Goal: Task Accomplishment & Management: Complete application form

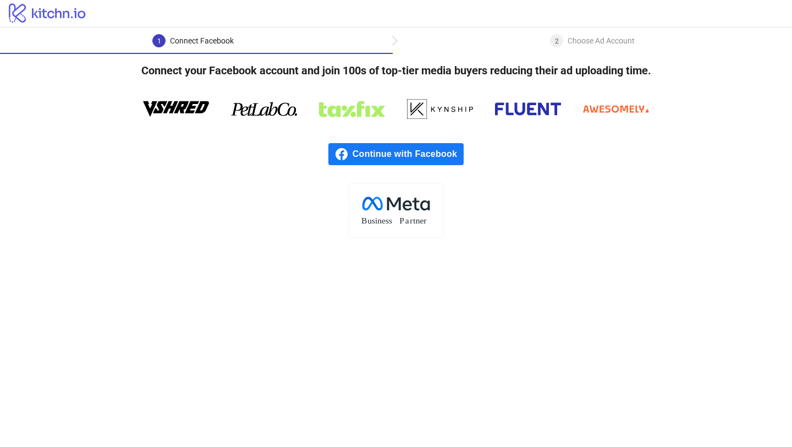
click at [387, 142] on div "Continue with Facebook" at bounding box center [396, 153] width 792 height 57
click at [387, 151] on span "Continue with Facebook" at bounding box center [408, 154] width 111 height 22
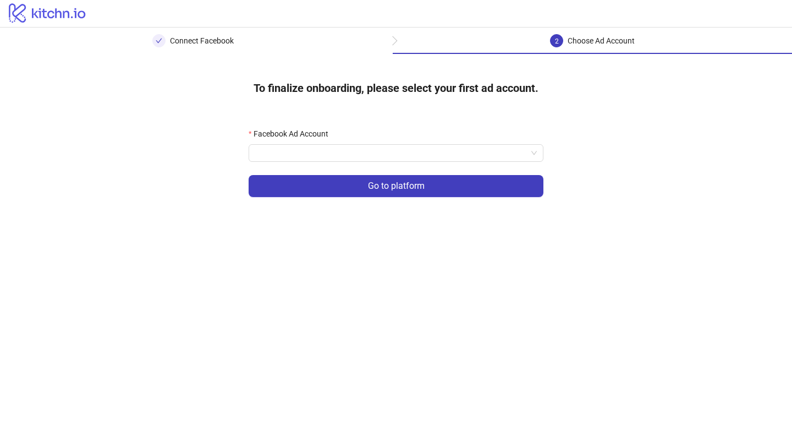
click at [382, 163] on form "Facebook Ad Account Go to platform" at bounding box center [396, 169] width 295 height 83
click at [386, 159] on input "Facebook Ad Account" at bounding box center [391, 153] width 272 height 17
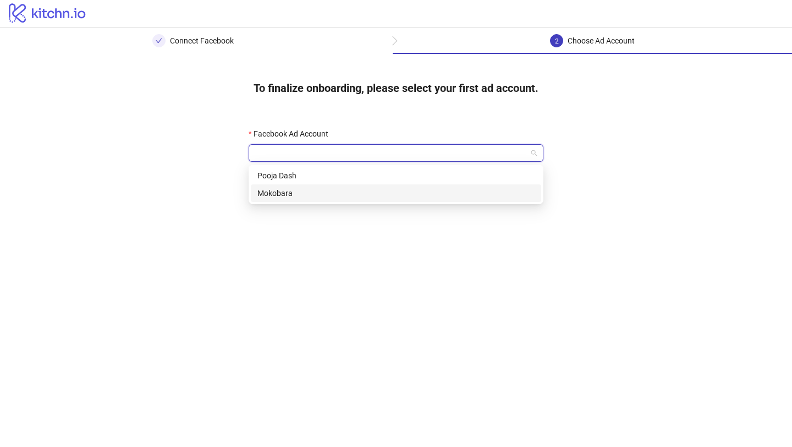
click at [384, 193] on div "Mokobara" at bounding box center [395, 193] width 277 height 12
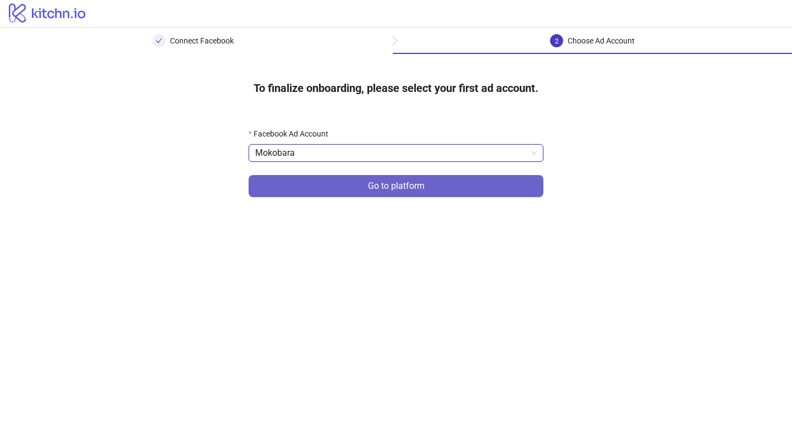
click at [403, 178] on button "Go to platform" at bounding box center [396, 186] width 295 height 22
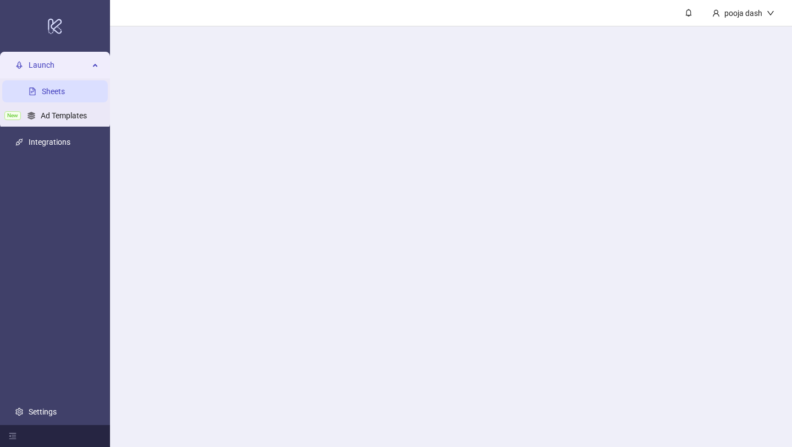
click at [387, 149] on main "pooja dash" at bounding box center [451, 223] width 682 height 447
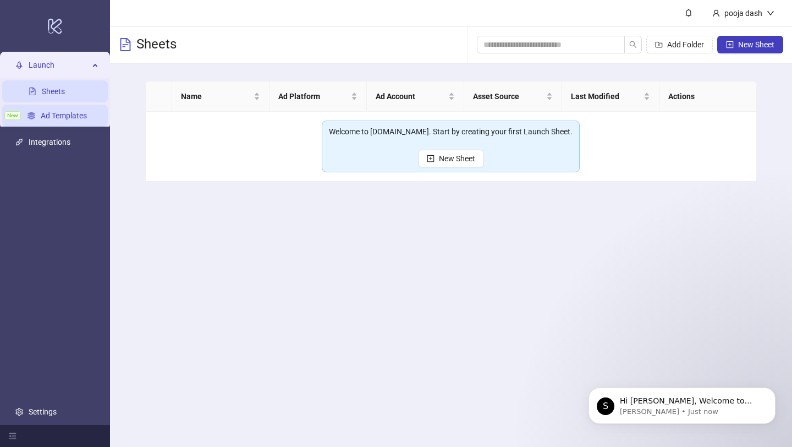
click at [57, 118] on link "Ad Templates" at bounding box center [64, 115] width 46 height 9
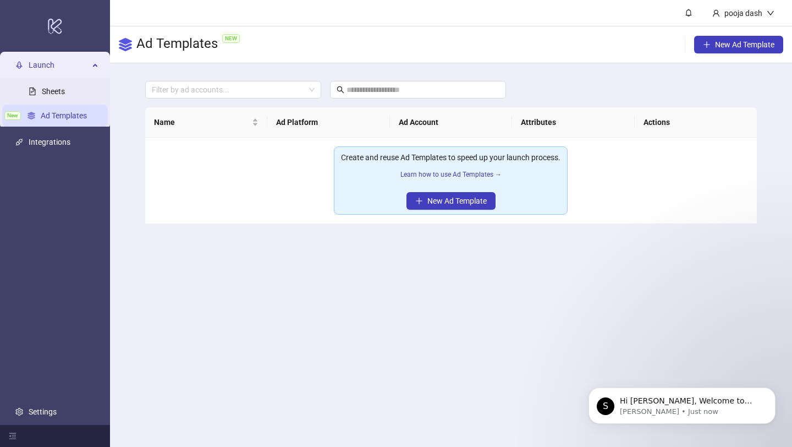
click at [468, 161] on div "Create and reuse Ad Templates to speed up your launch process." at bounding box center [450, 157] width 219 height 12
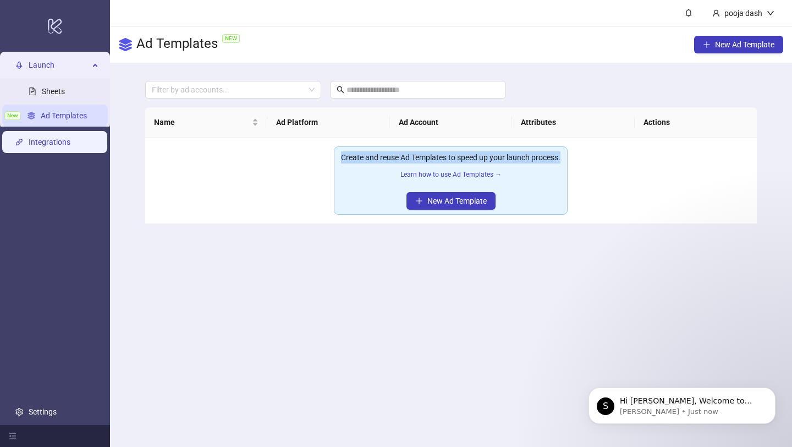
click at [50, 144] on link "Integrations" at bounding box center [50, 142] width 42 height 9
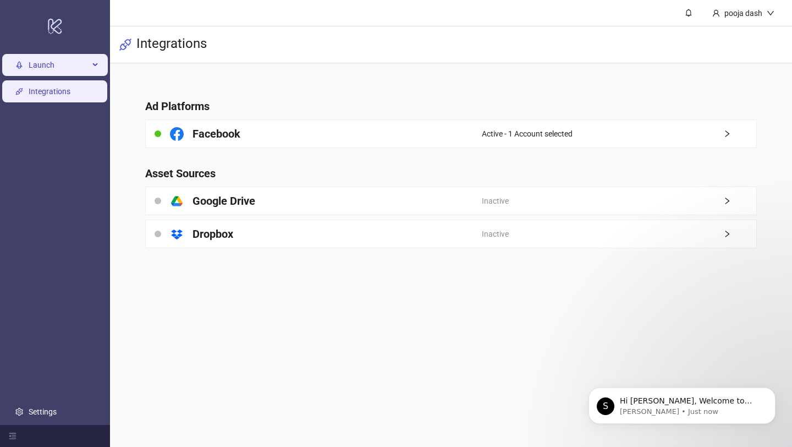
click at [76, 62] on span "Launch" at bounding box center [59, 65] width 61 height 22
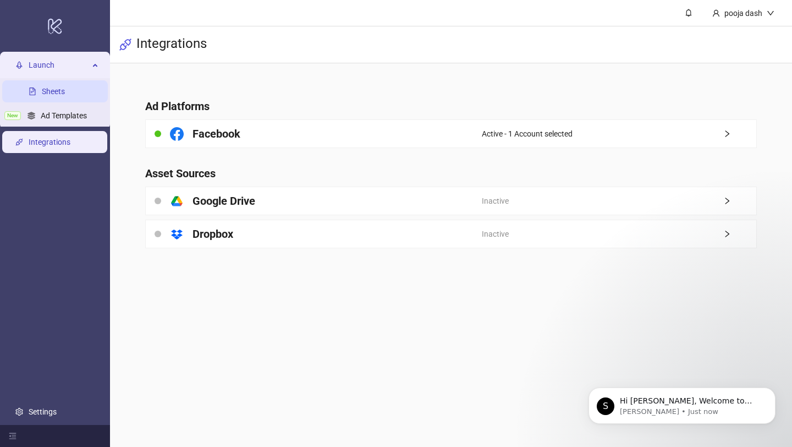
click at [65, 89] on link "Sheets" at bounding box center [53, 91] width 23 height 9
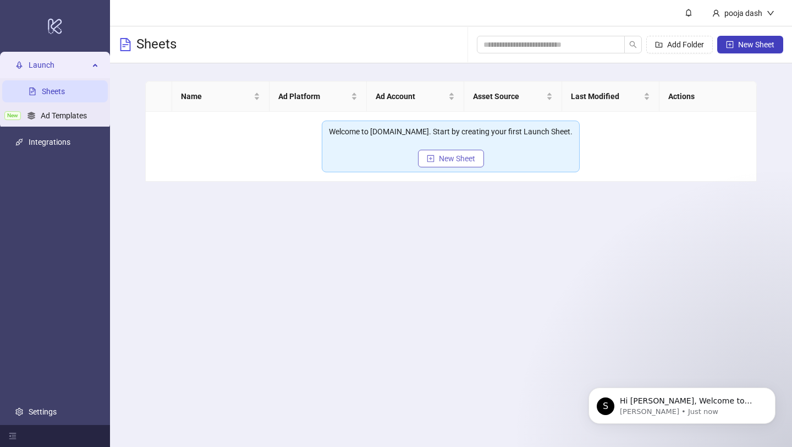
click at [465, 157] on span "New Sheet" at bounding box center [457, 158] width 36 height 9
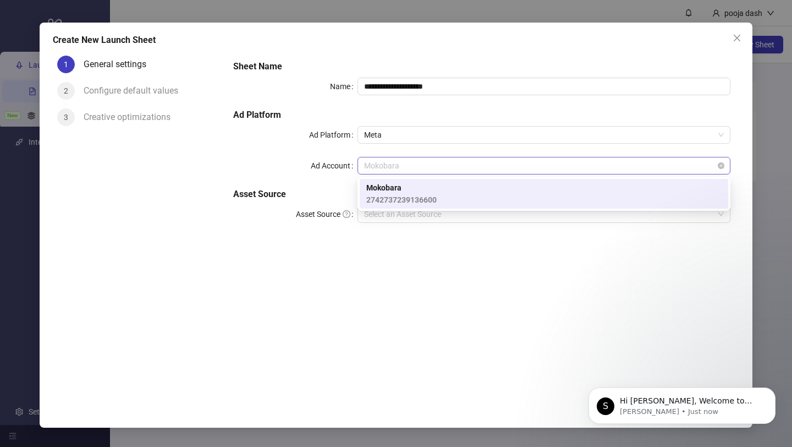
click at [425, 164] on span "Mokobara" at bounding box center [544, 165] width 360 height 17
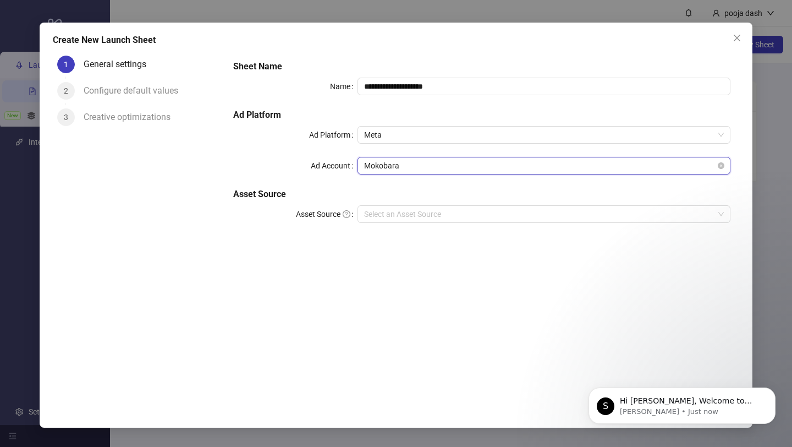
click at [425, 164] on span "Mokobara" at bounding box center [544, 165] width 360 height 17
click at [414, 206] on input "Asset Source" at bounding box center [539, 214] width 350 height 17
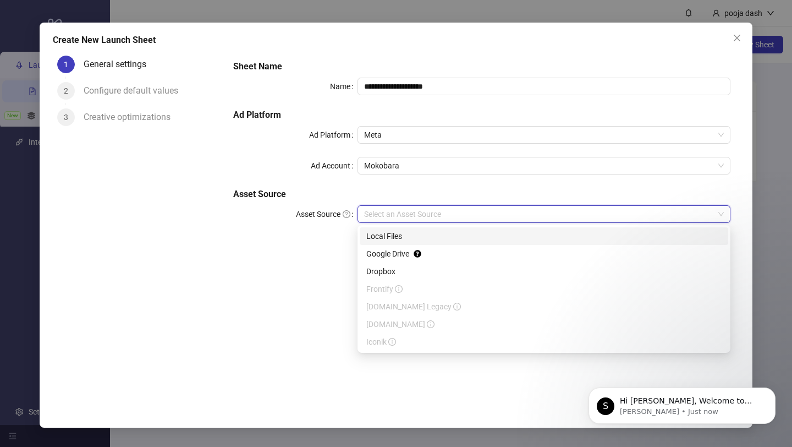
click at [416, 237] on div "Local Files" at bounding box center [543, 236] width 355 height 12
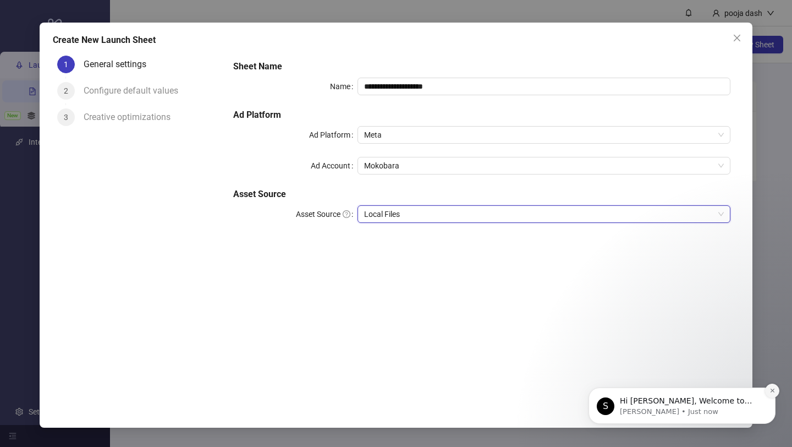
click at [768, 393] on button "Dismiss notification" at bounding box center [772, 390] width 14 height 14
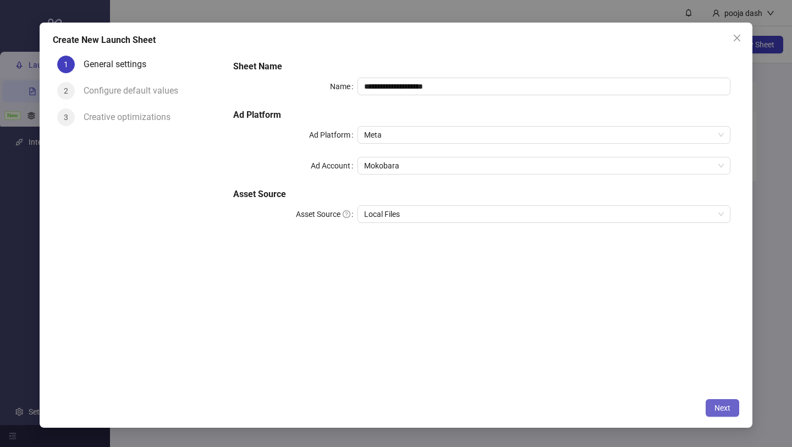
click at [709, 402] on button "Next" at bounding box center [723, 408] width 34 height 18
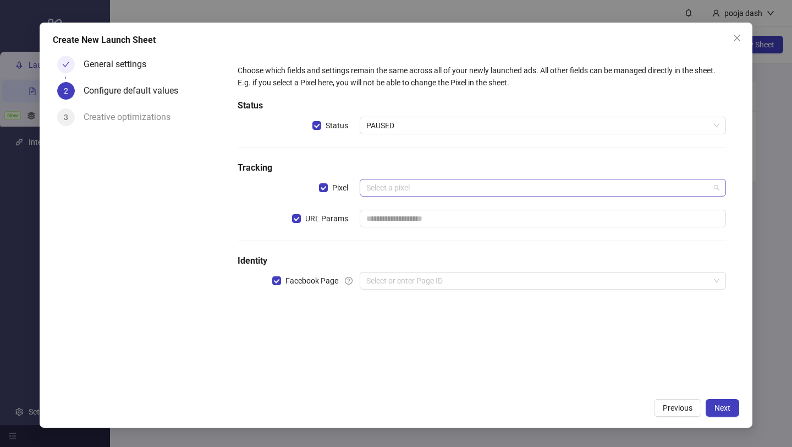
click at [481, 186] on input "search" at bounding box center [537, 187] width 343 height 17
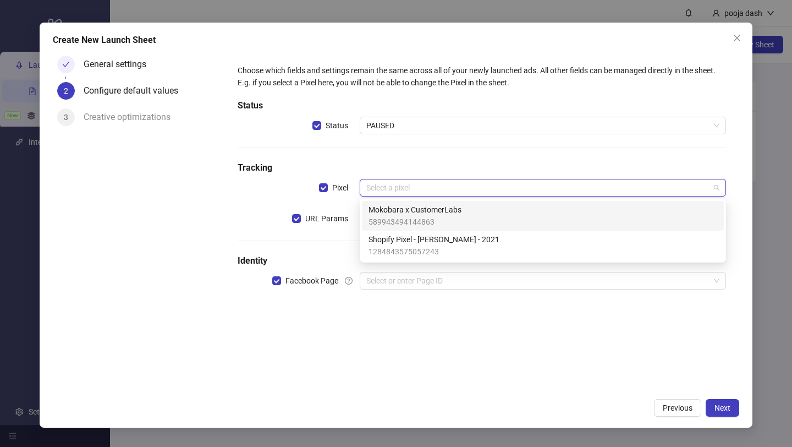
click at [491, 212] on div "Mokobara x CustomerLabs 589943494144863" at bounding box center [543, 216] width 349 height 24
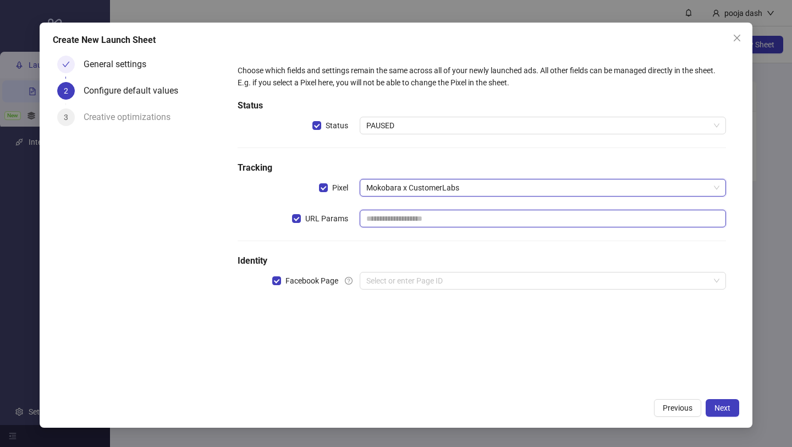
click at [457, 213] on input "text" at bounding box center [543, 219] width 366 height 18
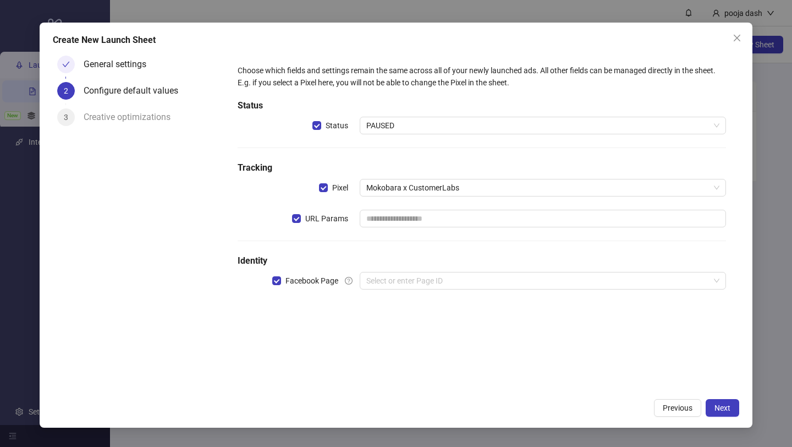
click at [622, 256] on h5 "Identity" at bounding box center [482, 260] width 488 height 13
click at [622, 277] on input "search" at bounding box center [537, 280] width 343 height 17
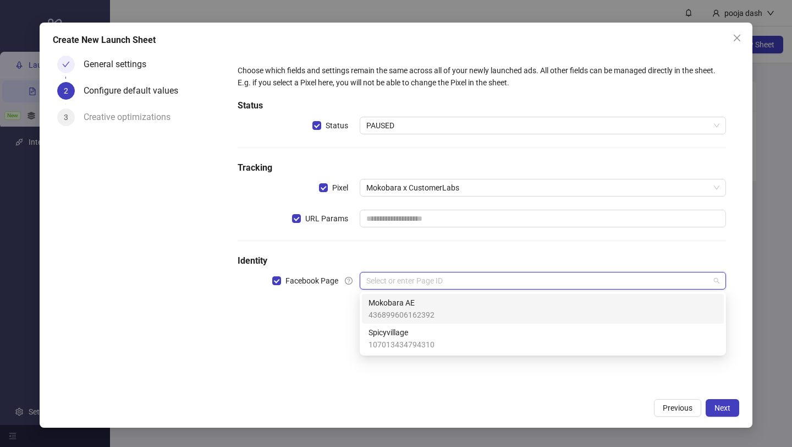
click at [617, 304] on div "Mokobara AE 436899606162392" at bounding box center [543, 308] width 349 height 24
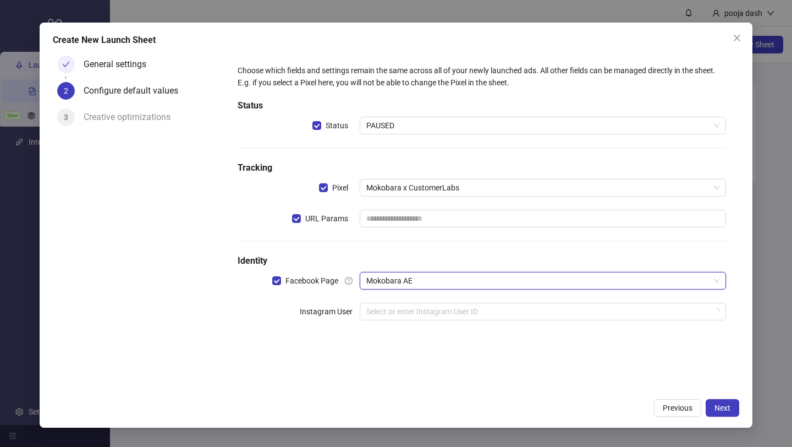
click at [608, 301] on div "Choose which fields and settings remain the same across all of your newly launc…" at bounding box center [481, 199] width 497 height 278
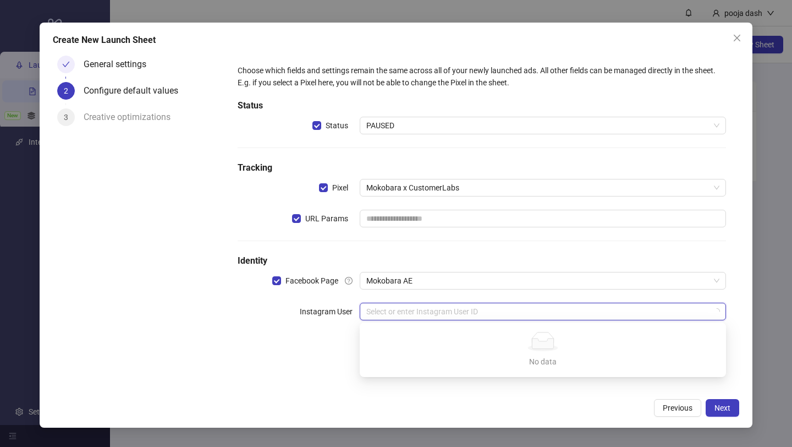
click at [608, 303] on input "search" at bounding box center [537, 311] width 343 height 17
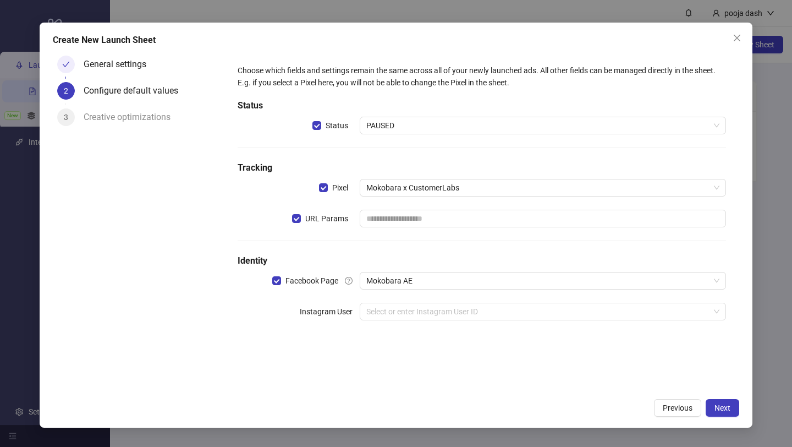
click at [629, 347] on div "Choose which fields and settings remain the same across all of your newly launc…" at bounding box center [481, 222] width 515 height 342
click at [733, 417] on div "Create New Launch Sheet General settings 2 Configure default values 3 Creative …" at bounding box center [396, 225] width 713 height 405
click at [731, 410] on button "Next" at bounding box center [723, 408] width 34 height 18
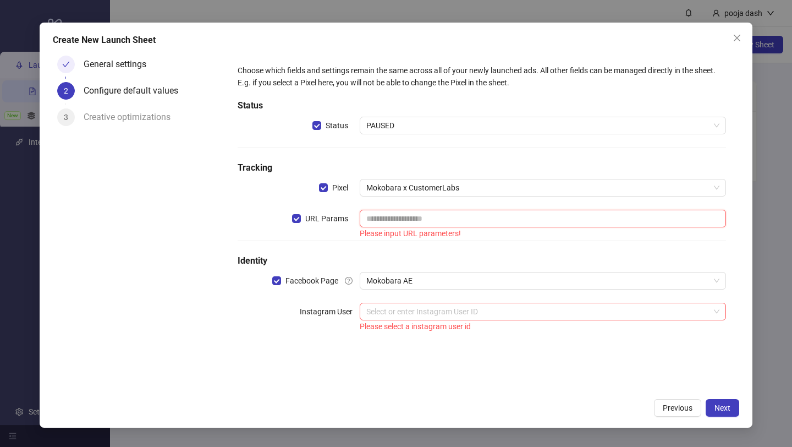
click at [411, 219] on input "text" at bounding box center [543, 219] width 366 height 18
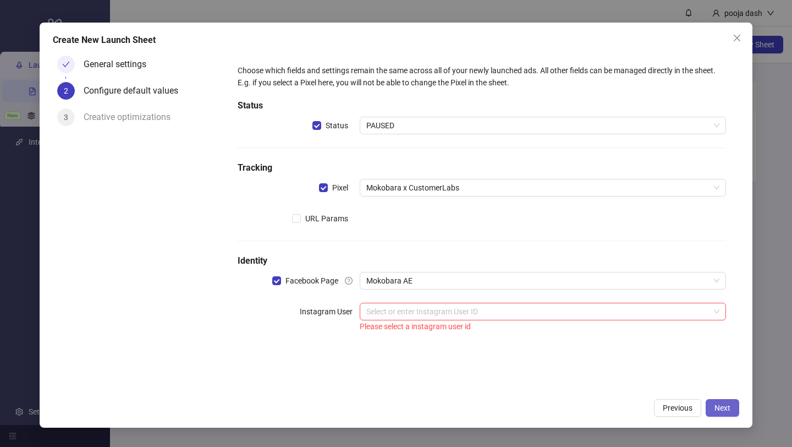
click at [719, 403] on span "Next" at bounding box center [723, 407] width 16 height 9
click at [715, 407] on span "Next" at bounding box center [723, 407] width 16 height 9
click at [516, 283] on span "Mokobara AE" at bounding box center [542, 280] width 353 height 17
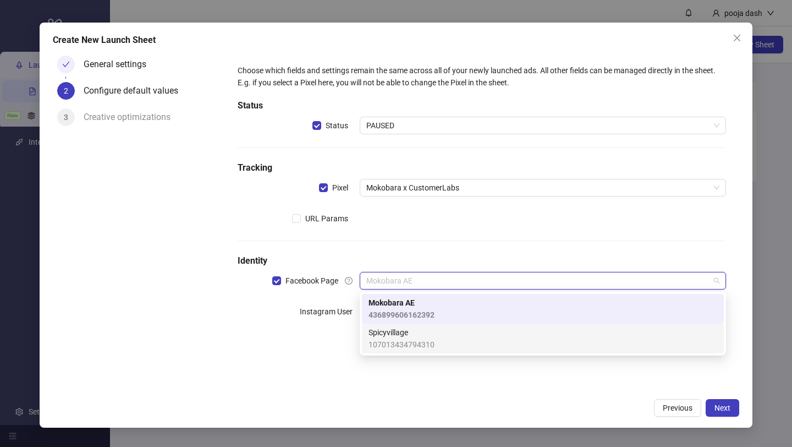
click at [527, 347] on div "Spicyvillage 107013434794310" at bounding box center [543, 338] width 349 height 24
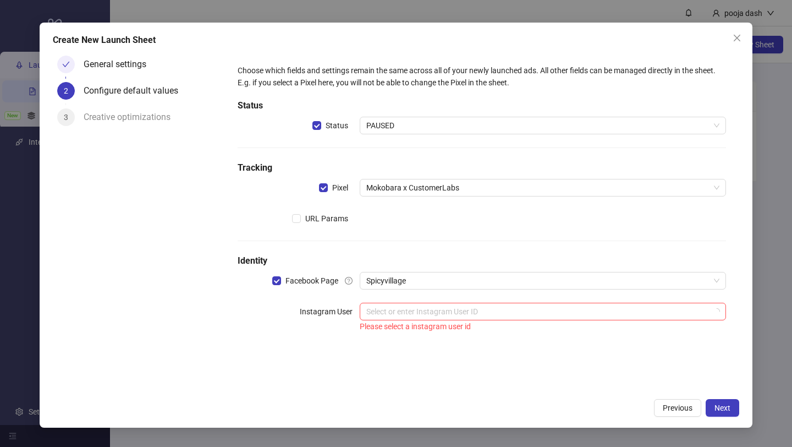
click at [519, 321] on div "Please select a instagram user id" at bounding box center [543, 326] width 366 height 12
click at [520, 315] on input "search" at bounding box center [537, 311] width 343 height 17
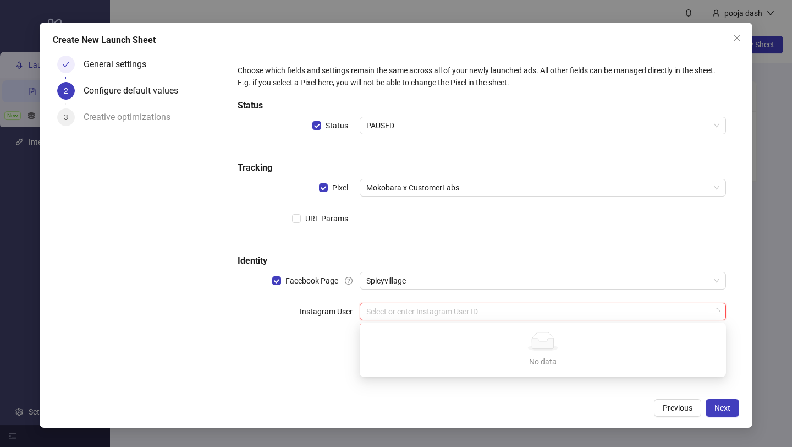
click at [520, 315] on input "search" at bounding box center [537, 311] width 343 height 17
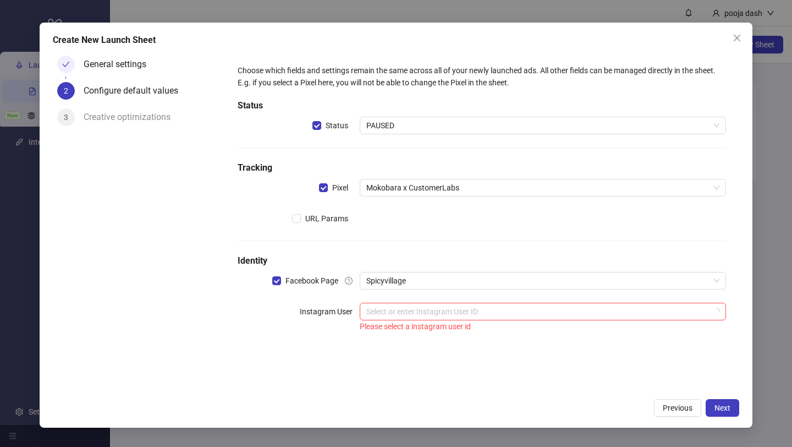
click at [644, 405] on div "Previous Next" at bounding box center [396, 408] width 686 height 18
click at [720, 413] on button "Next" at bounding box center [723, 408] width 34 height 18
click at [721, 408] on span "Next" at bounding box center [723, 407] width 16 height 9
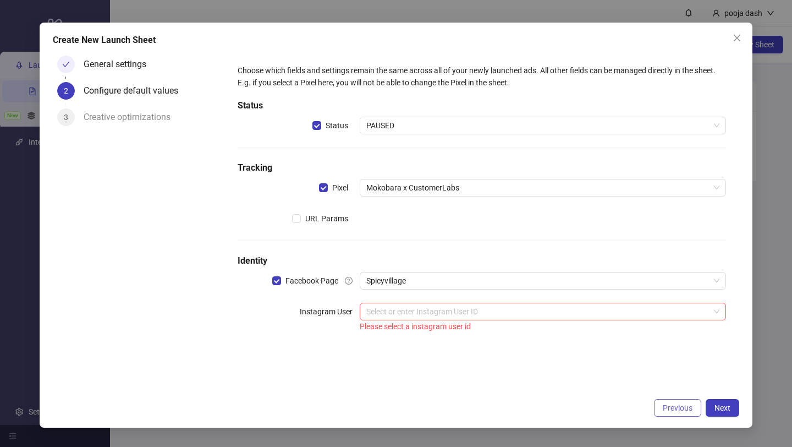
click at [688, 409] on span "Previous" at bounding box center [678, 407] width 30 height 9
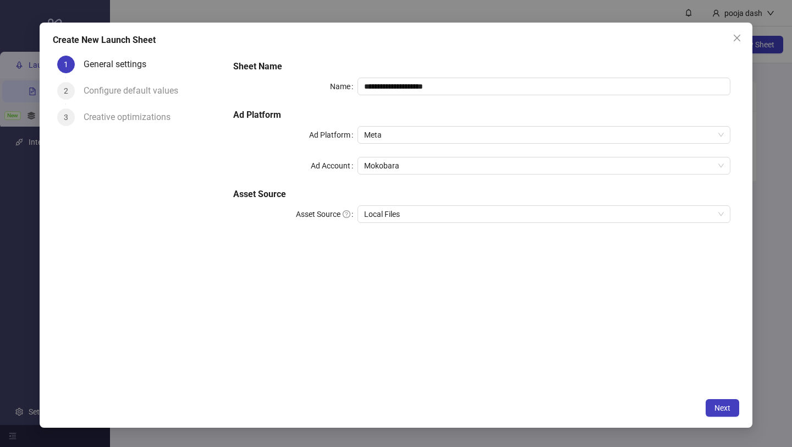
click at [688, 409] on div "Next" at bounding box center [396, 408] width 686 height 18
click at [732, 34] on span "Close" at bounding box center [737, 38] width 18 height 9
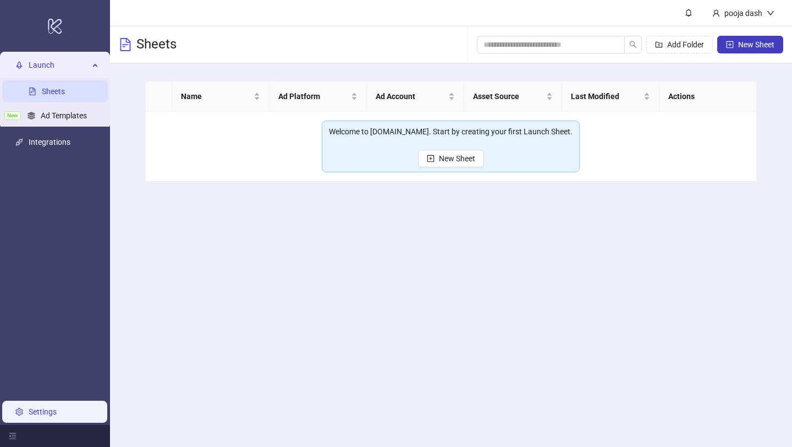
click at [54, 416] on link "Settings" at bounding box center [43, 411] width 28 height 9
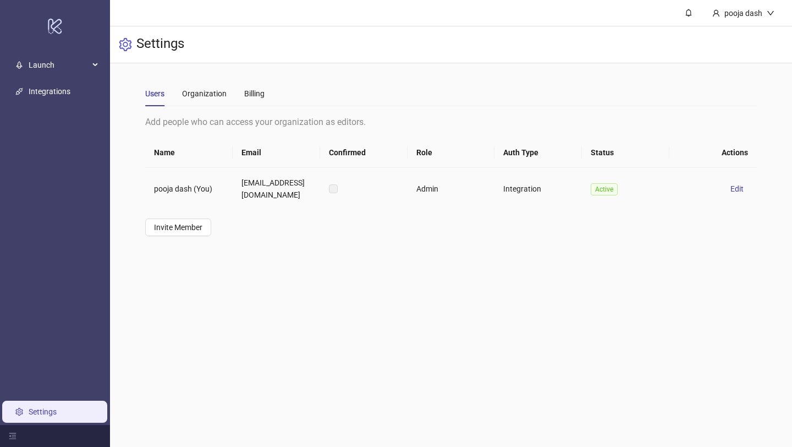
click at [603, 193] on span "Active" at bounding box center [604, 189] width 27 height 12
click at [37, 75] on span "Launch" at bounding box center [59, 65] width 61 height 22
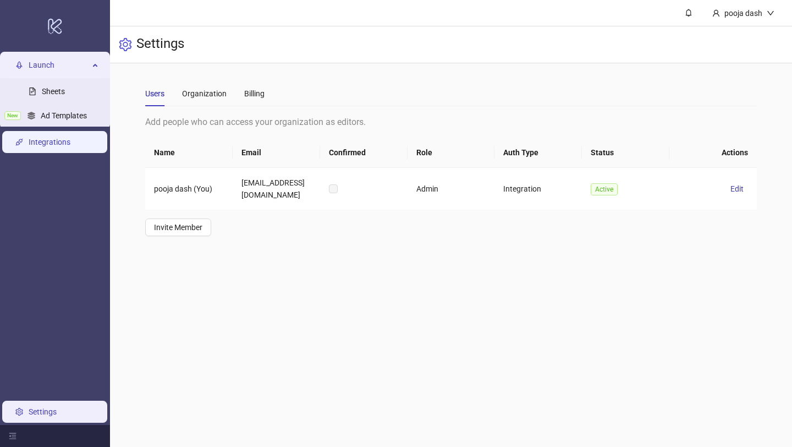
click at [57, 146] on link "Integrations" at bounding box center [50, 142] width 42 height 9
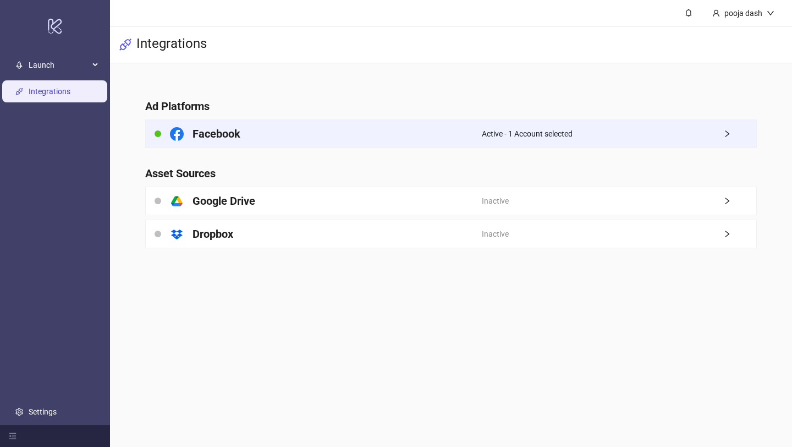
click at [437, 122] on div "Facebook" at bounding box center [314, 134] width 336 height 28
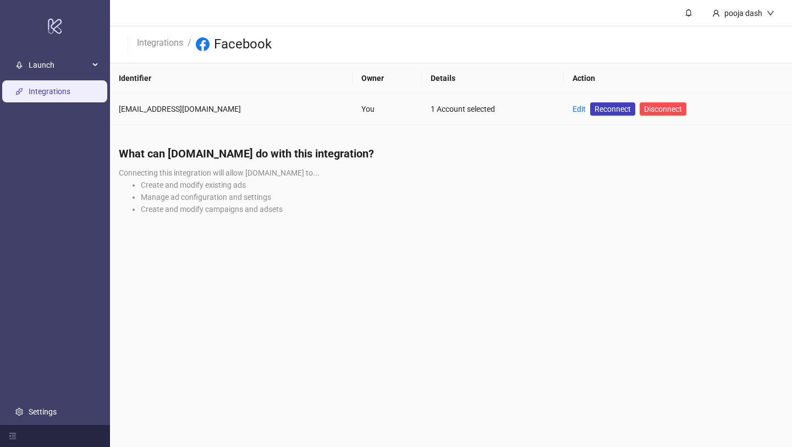
click at [602, 116] on td "Edit Reconnect Disconnect" at bounding box center [678, 109] width 228 height 31
click at [602, 111] on span "Reconnect" at bounding box center [613, 109] width 36 height 12
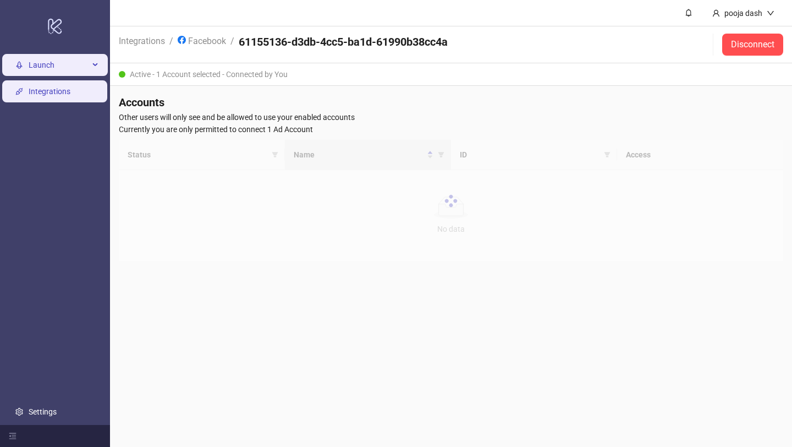
click at [66, 74] on span "Launch" at bounding box center [59, 65] width 61 height 22
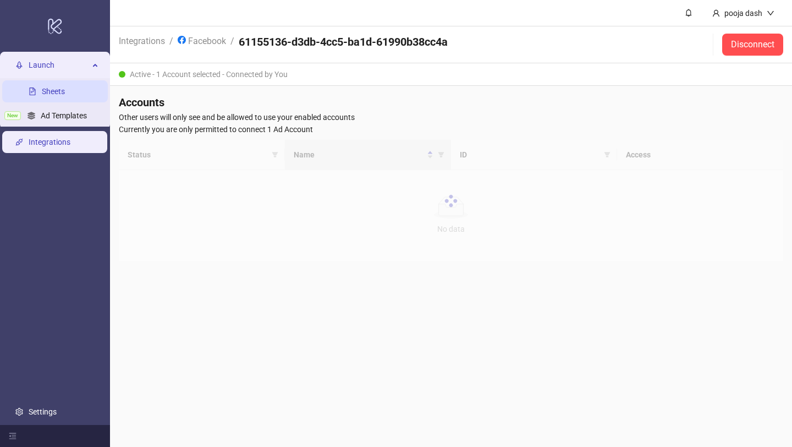
click at [65, 87] on link "Sheets" at bounding box center [53, 91] width 23 height 9
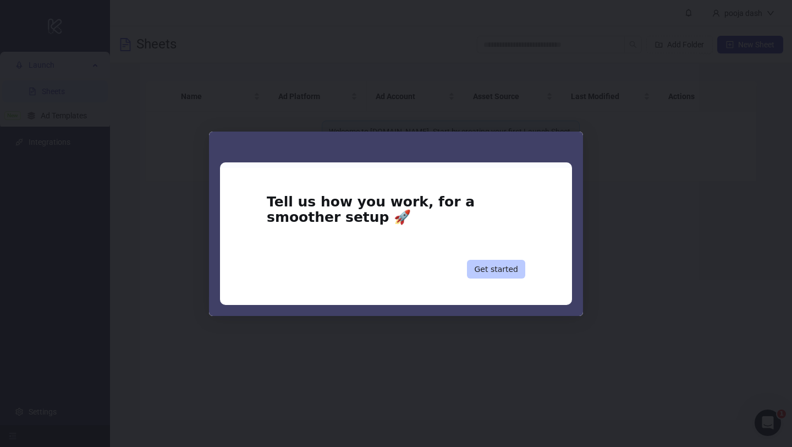
click at [512, 274] on button "Get started" at bounding box center [496, 269] width 58 height 19
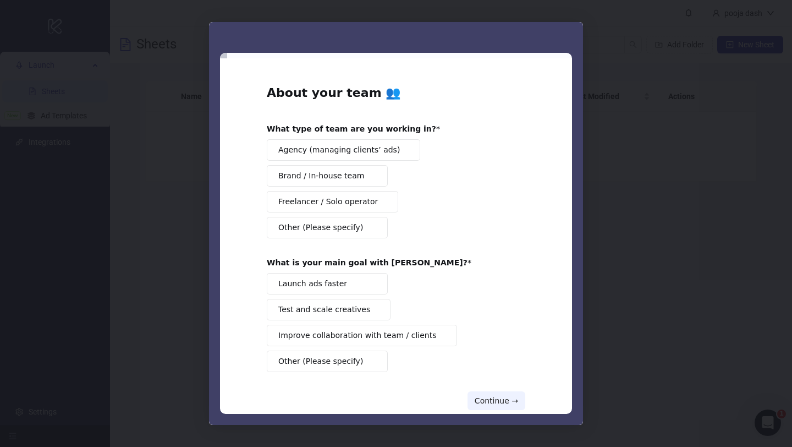
click at [635, 182] on div "Intercom messenger" at bounding box center [396, 223] width 792 height 447
click at [349, 180] on span "Brand / In-house team" at bounding box center [321, 176] width 86 height 12
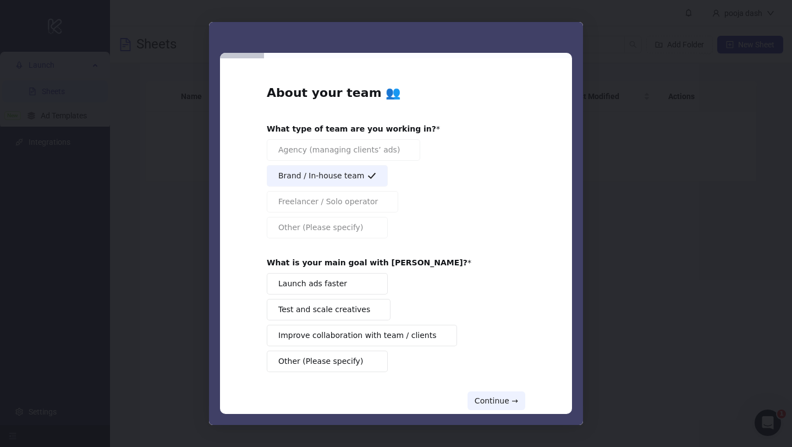
click at [350, 292] on button "Launch ads faster" at bounding box center [327, 283] width 121 height 21
click at [505, 410] on div "About your team 👥 What type of team are you working in? Agency (managing client…" at bounding box center [396, 235] width 352 height 355
click at [506, 407] on button "Continue →" at bounding box center [497, 400] width 58 height 19
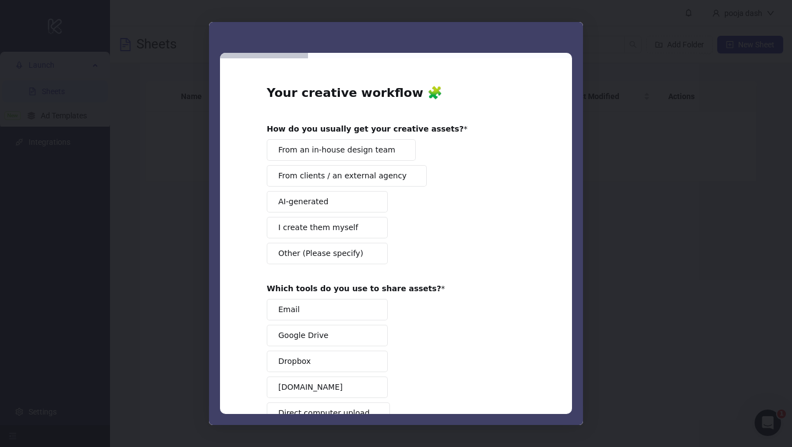
click at [506, 403] on div "Email Google Drive Dropbox [DOMAIN_NAME] Direct computer upload Other (Please s…" at bounding box center [396, 374] width 259 height 151
click at [373, 141] on button "From an in-house design team" at bounding box center [341, 149] width 149 height 21
click at [370, 310] on span "Intercom messenger" at bounding box center [371, 309] width 9 height 9
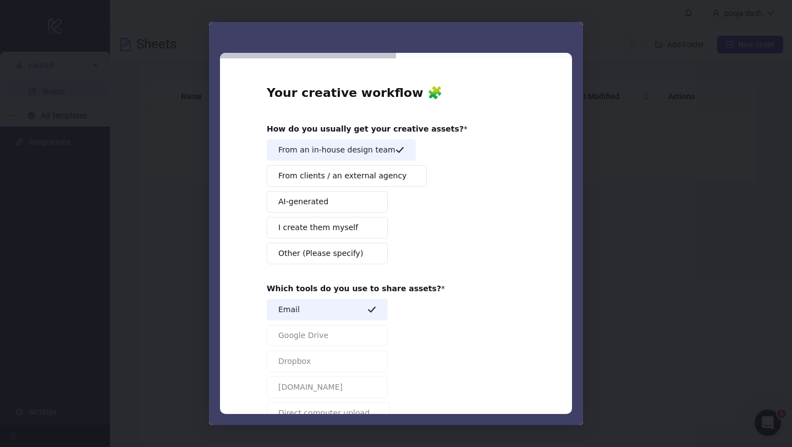
scroll to position [100, 0]
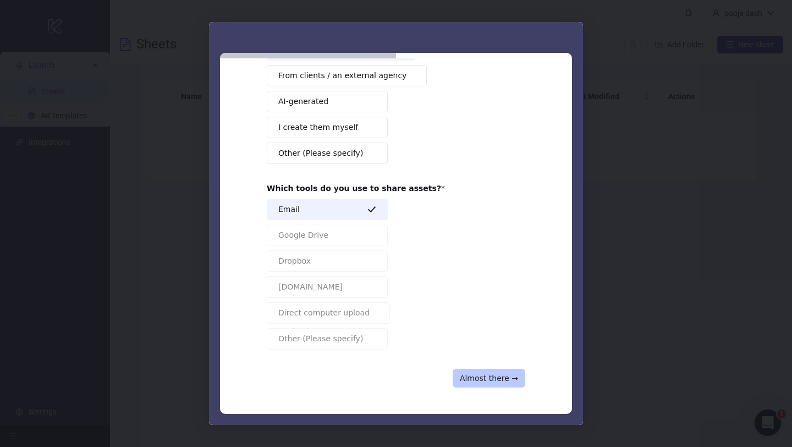
click at [465, 373] on button "Almost there →" at bounding box center [489, 378] width 73 height 19
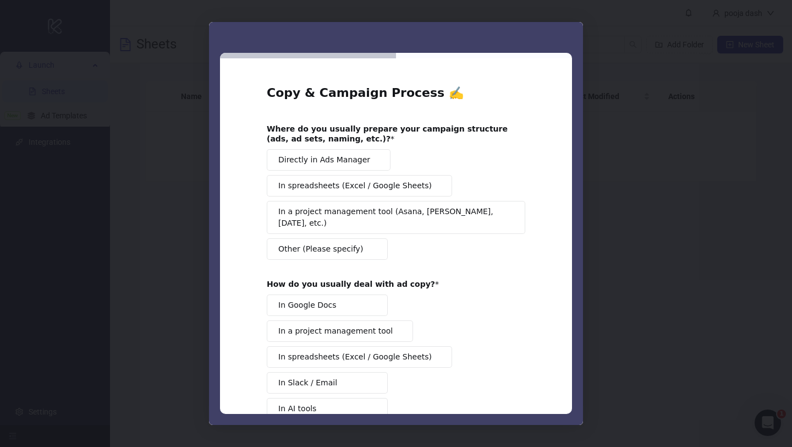
click at [343, 154] on span "Directly in Ads Manager" at bounding box center [324, 160] width 92 height 12
click at [371, 298] on button "In Google Docs" at bounding box center [327, 304] width 121 height 21
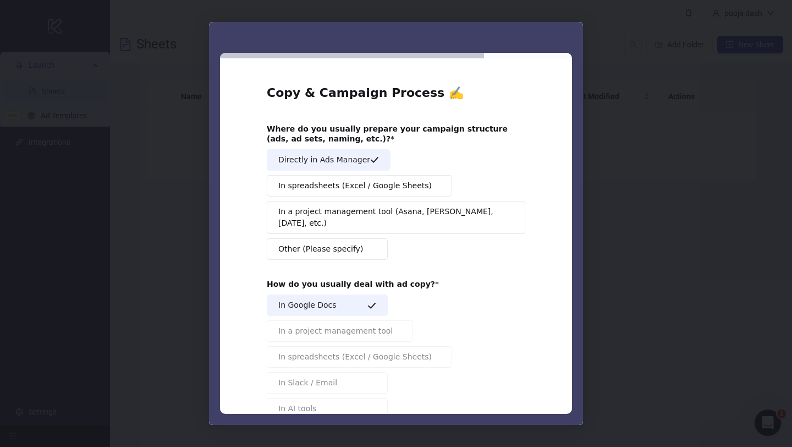
scroll to position [84, 0]
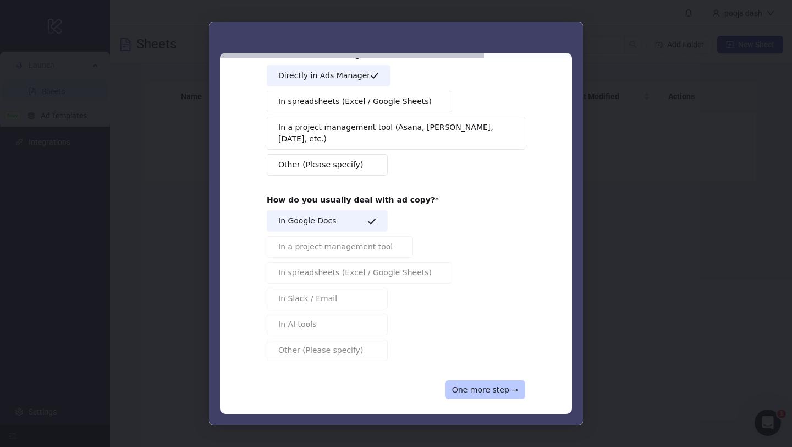
click at [497, 380] on button "One more step →" at bounding box center [485, 389] width 80 height 19
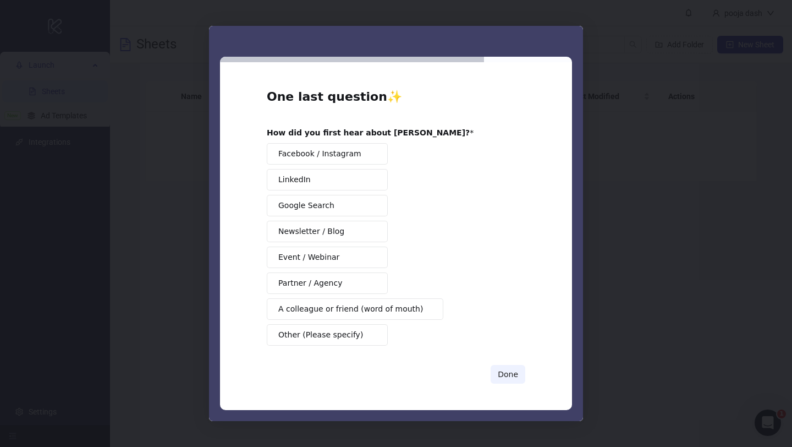
click at [312, 205] on span "Google Search" at bounding box center [306, 206] width 56 height 12
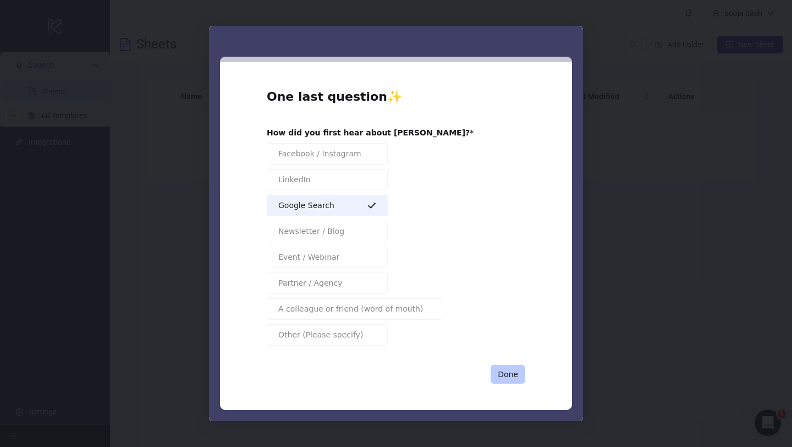
click at [501, 371] on button "Done" at bounding box center [508, 374] width 35 height 19
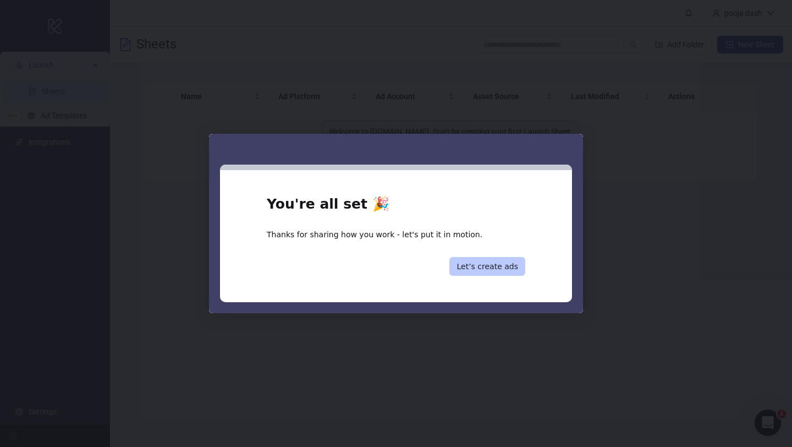
click at [510, 267] on button "Let’s create ads" at bounding box center [487, 266] width 76 height 19
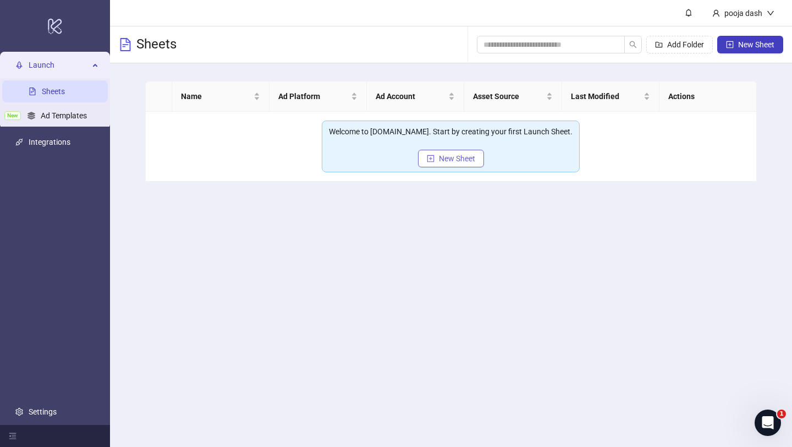
click at [462, 157] on span "New Sheet" at bounding box center [457, 158] width 36 height 9
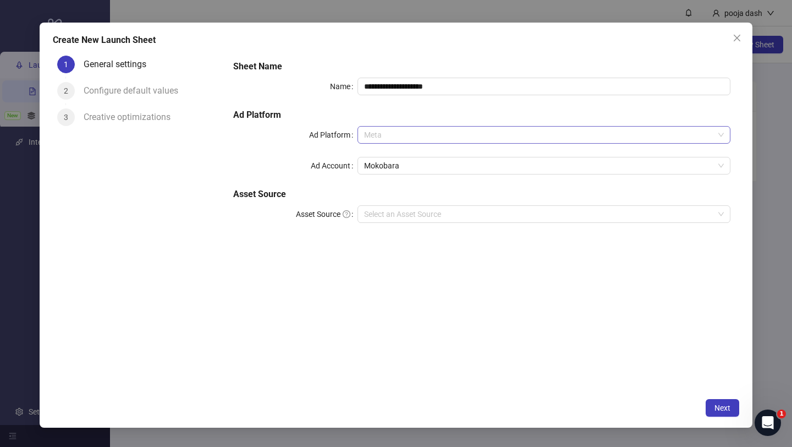
click at [437, 139] on span "Meta" at bounding box center [544, 135] width 360 height 17
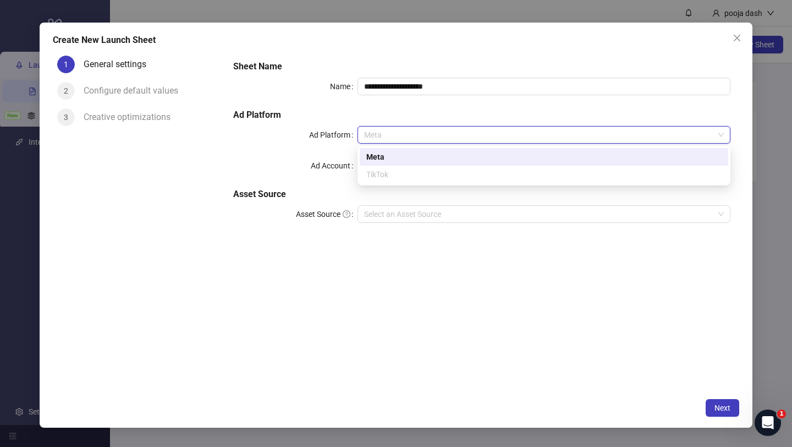
click at [437, 139] on span "Meta" at bounding box center [544, 135] width 360 height 17
click at [437, 138] on span "Meta" at bounding box center [544, 135] width 360 height 17
click at [438, 175] on div "TikTok" at bounding box center [543, 174] width 355 height 12
click at [388, 173] on div "TikTok" at bounding box center [543, 174] width 355 height 12
click at [389, 161] on div "Meta" at bounding box center [543, 157] width 355 height 12
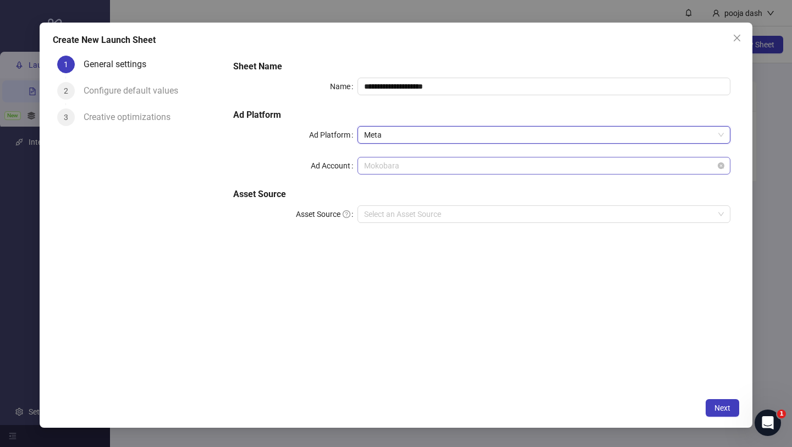
click at [393, 166] on span "Mokobara" at bounding box center [544, 165] width 360 height 17
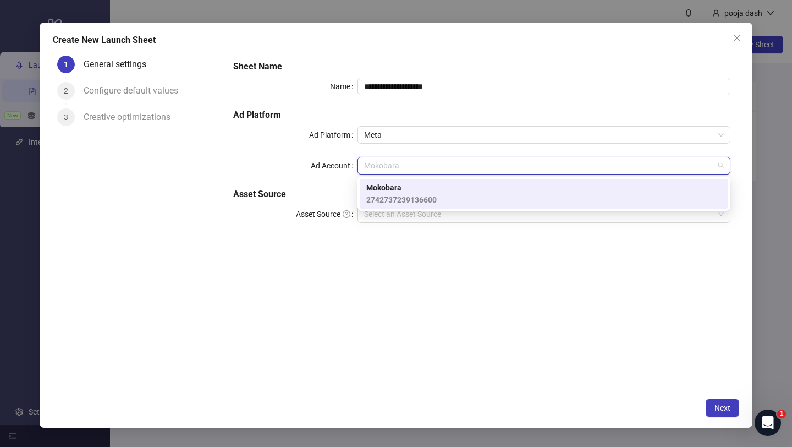
click at [396, 187] on span "Mokobara" at bounding box center [401, 188] width 70 height 12
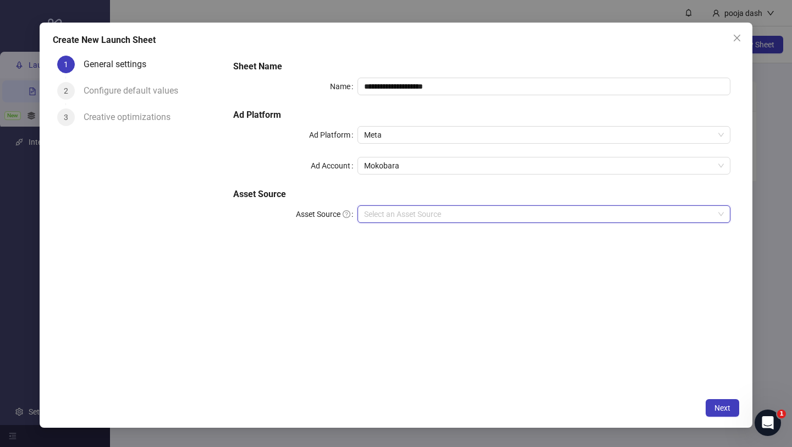
click at [402, 213] on input "Asset Source" at bounding box center [539, 214] width 350 height 17
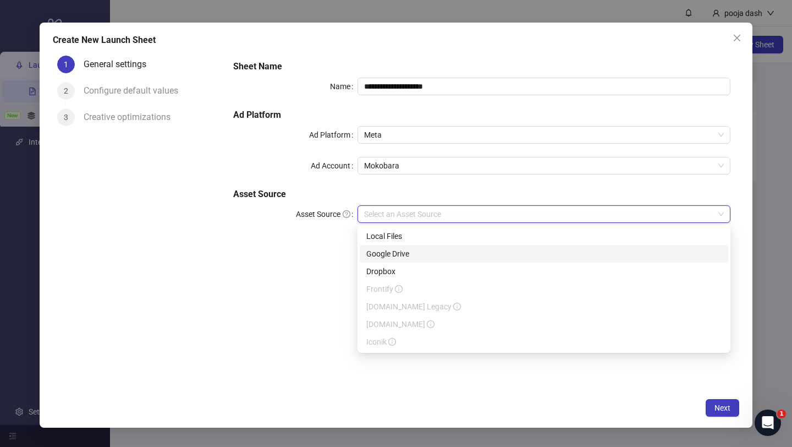
click at [411, 256] on div "Google Drive" at bounding box center [543, 254] width 355 height 12
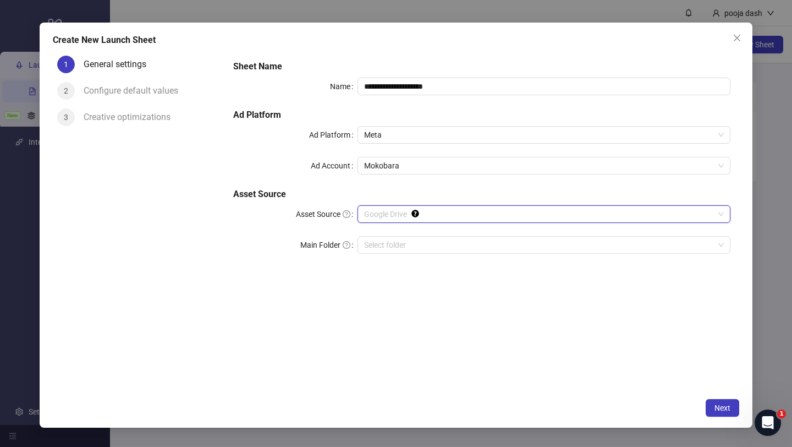
click at [411, 222] on span "Google Drive" at bounding box center [544, 214] width 360 height 17
drag, startPoint x: 303, startPoint y: 309, endPoint x: 351, endPoint y: 267, distance: 64.7
click at [303, 309] on div "**********" at bounding box center [481, 222] width 515 height 342
click at [388, 244] on input "Main Folder" at bounding box center [539, 245] width 350 height 17
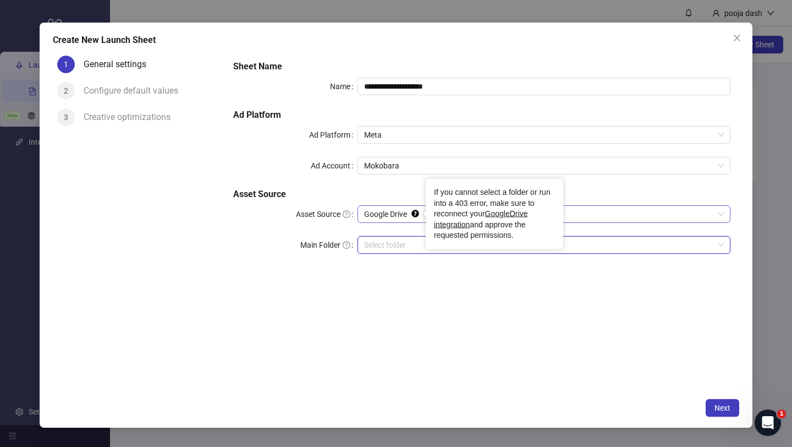
click at [418, 216] on icon "Tooltip anchor" at bounding box center [414, 213] width 7 height 7
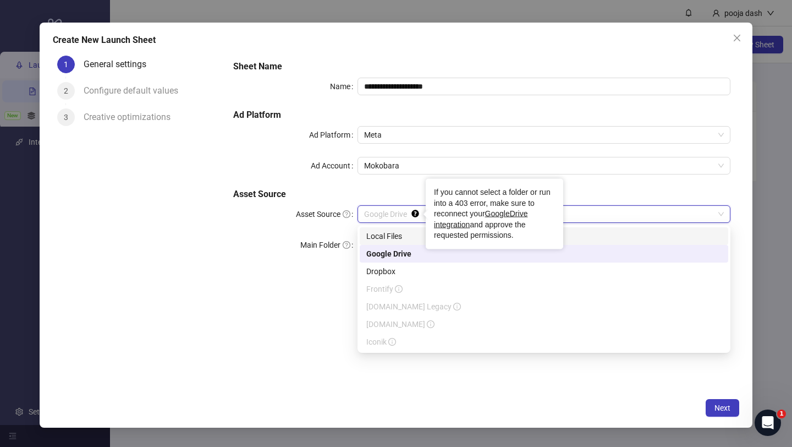
click at [407, 244] on div "Local Files" at bounding box center [544, 236] width 369 height 18
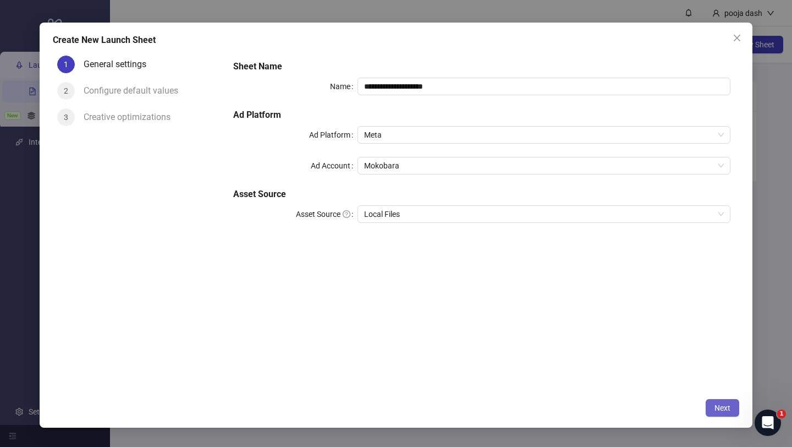
click at [733, 406] on button "Next" at bounding box center [723, 408] width 34 height 18
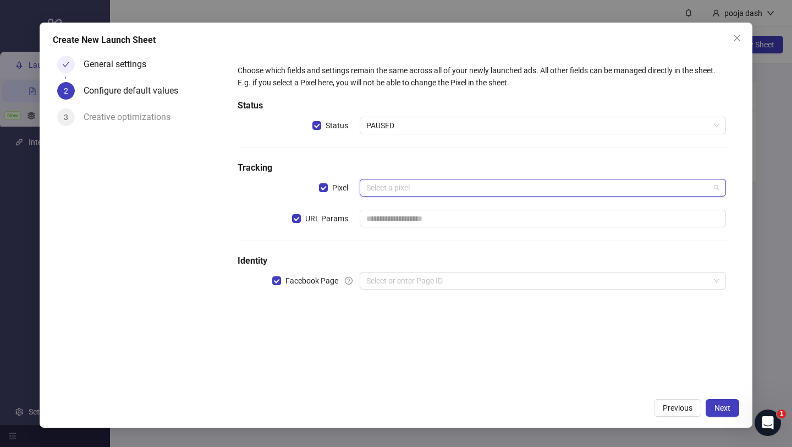
click at [411, 194] on input "search" at bounding box center [537, 187] width 343 height 17
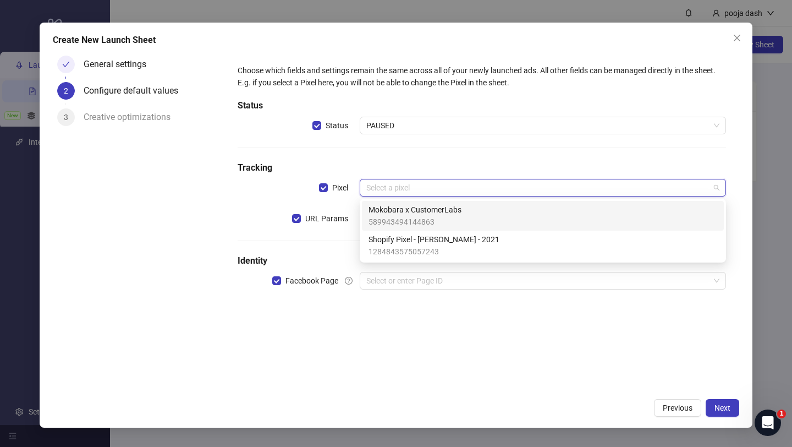
click at [413, 216] on span "589943494144863" at bounding box center [415, 222] width 93 height 12
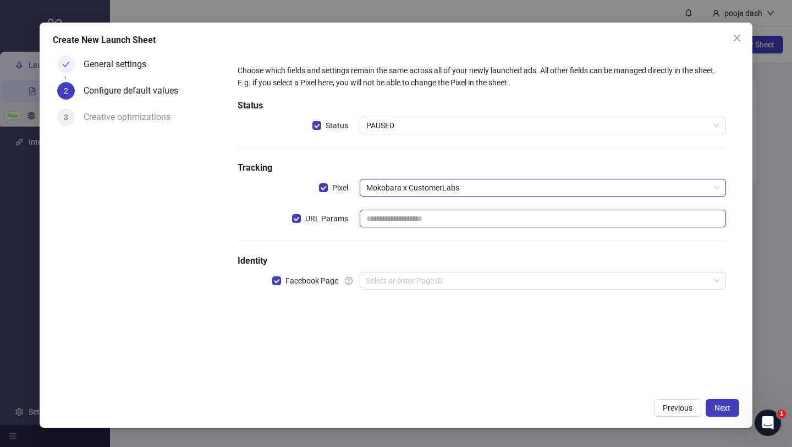
click at [411, 216] on input "text" at bounding box center [543, 219] width 366 height 18
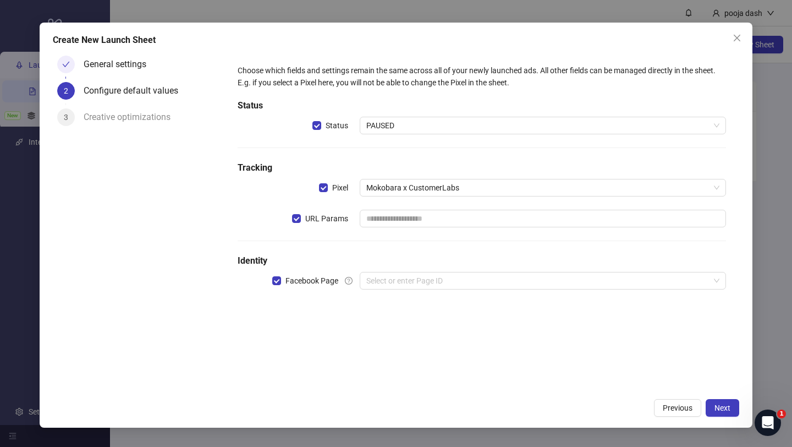
click at [289, 215] on div "URL Params" at bounding box center [299, 219] width 122 height 18
click at [284, 222] on div "URL Params" at bounding box center [299, 219] width 122 height 18
click at [410, 284] on input "search" at bounding box center [537, 280] width 343 height 17
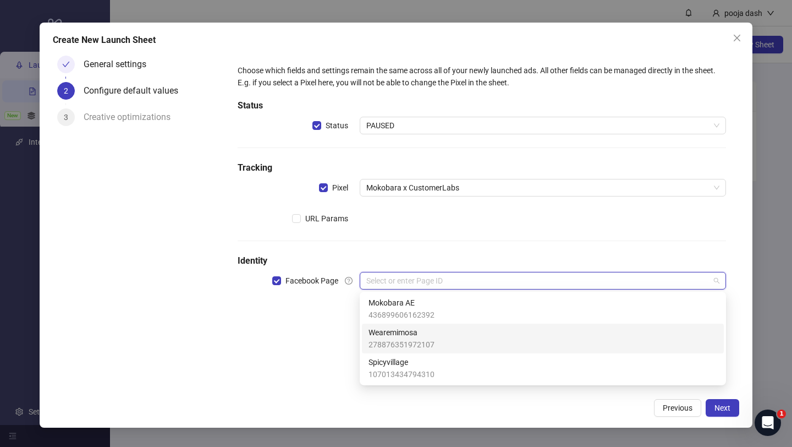
click at [413, 329] on span "Wearemimosa" at bounding box center [402, 332] width 66 height 12
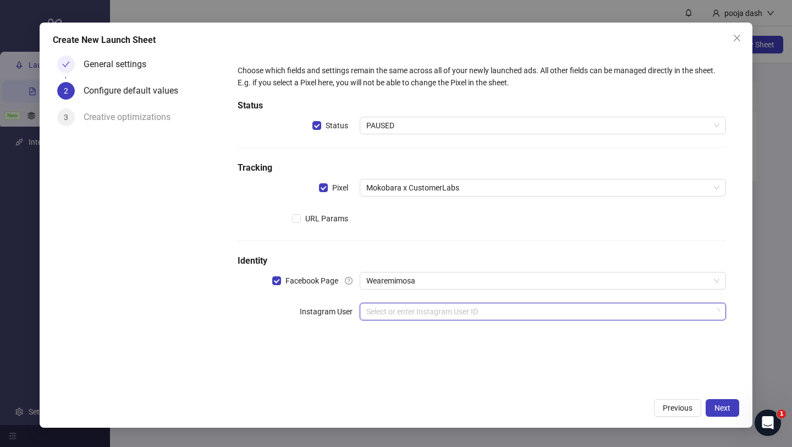
click at [418, 315] on input "search" at bounding box center [537, 311] width 343 height 17
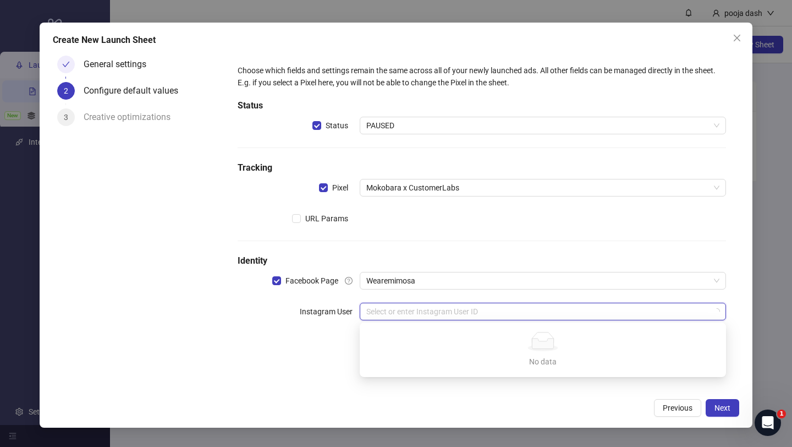
click at [421, 338] on div "No data" at bounding box center [543, 341] width 340 height 19
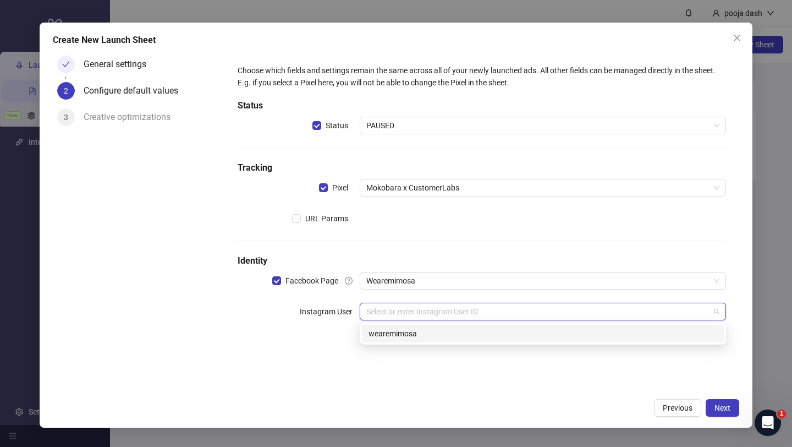
click at [421, 334] on div "wearemimosa" at bounding box center [543, 333] width 349 height 12
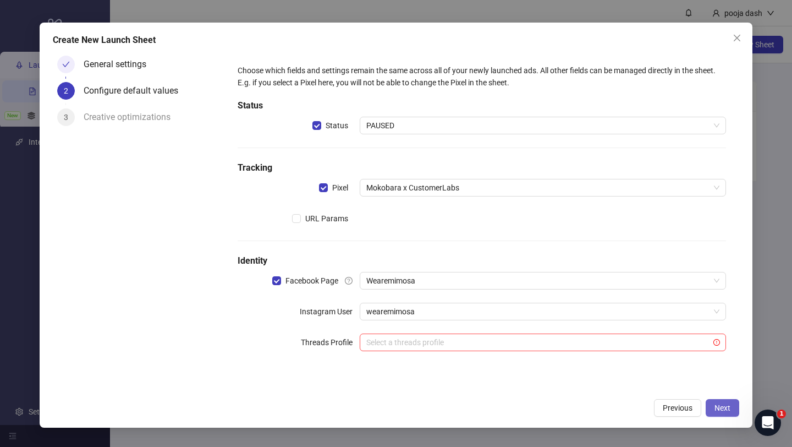
click at [737, 411] on button "Next" at bounding box center [723, 408] width 34 height 18
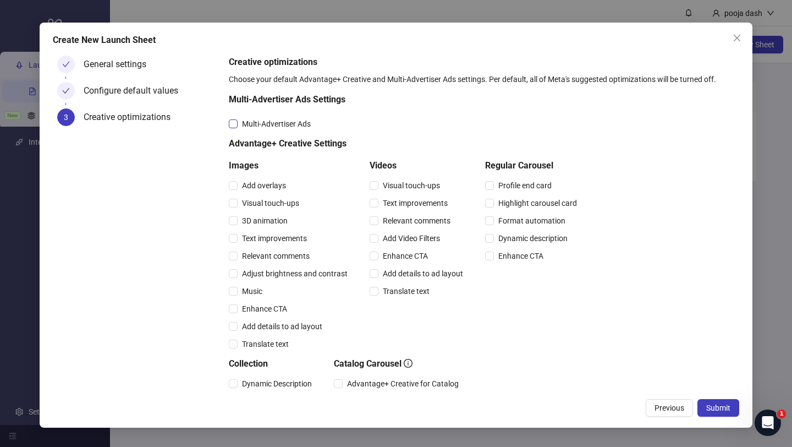
click at [299, 125] on span "Multi-Advertiser Ads" at bounding box center [277, 124] width 78 height 12
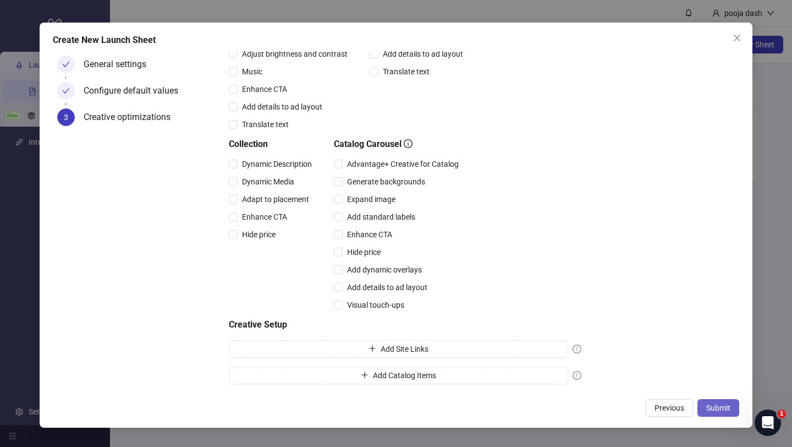
click at [728, 410] on span "Submit" at bounding box center [718, 407] width 24 height 9
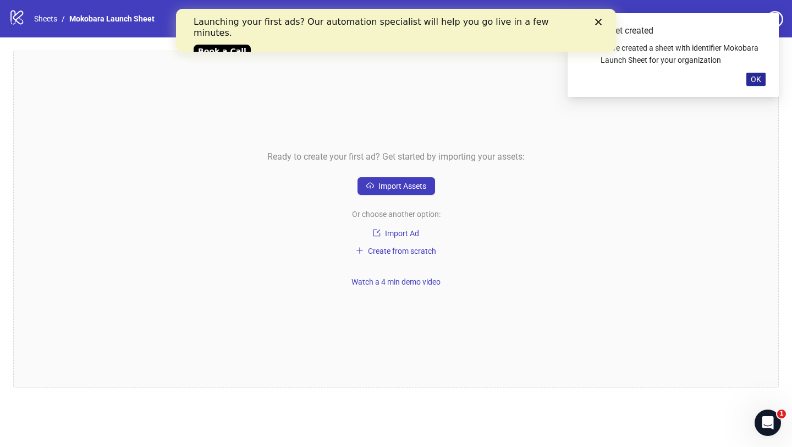
click at [750, 75] on button "OK" at bounding box center [755, 79] width 19 height 13
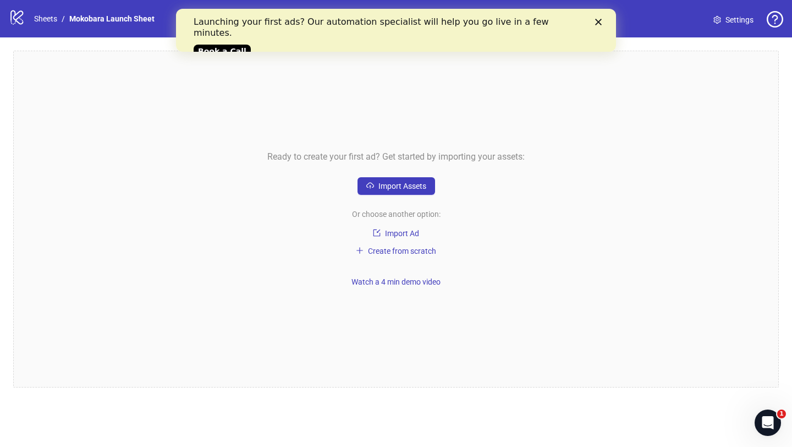
click at [601, 21] on icon "Close" at bounding box center [598, 22] width 7 height 7
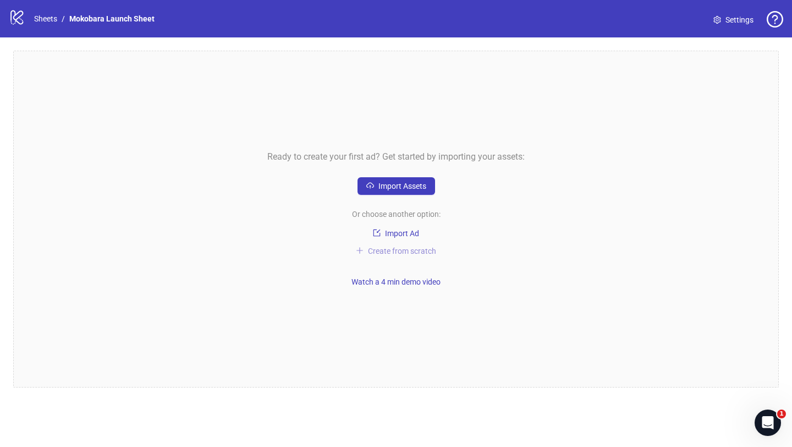
click at [408, 257] on button "Create from scratch" at bounding box center [395, 250] width 89 height 13
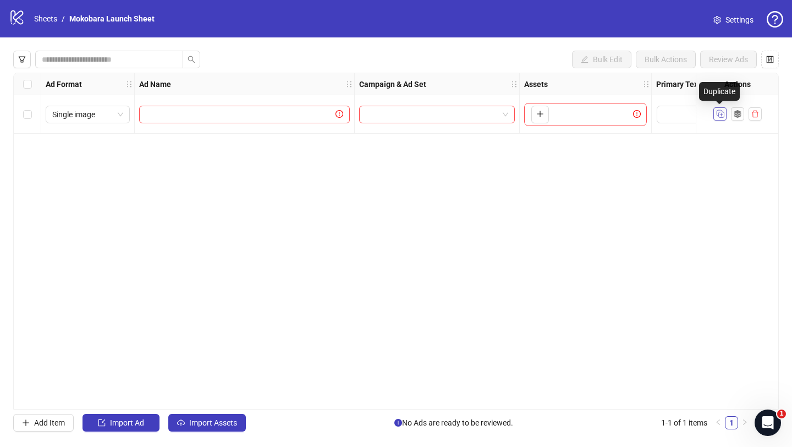
click at [724, 113] on icon "Duplicate" at bounding box center [720, 113] width 11 height 11
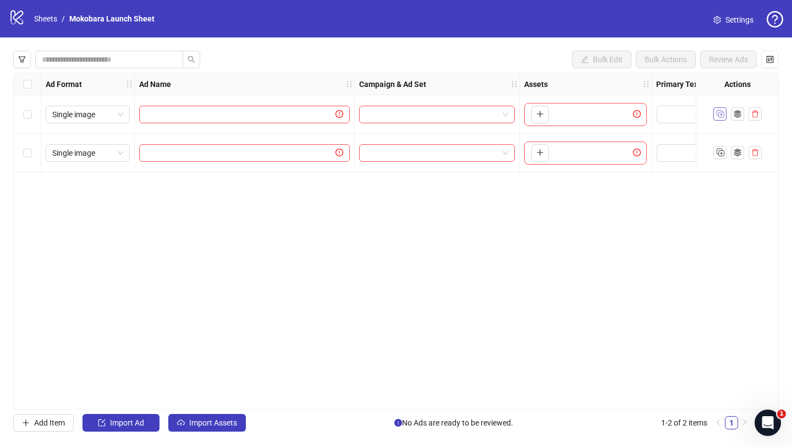
click at [723, 118] on icon "Duplicate" at bounding box center [720, 113] width 11 height 11
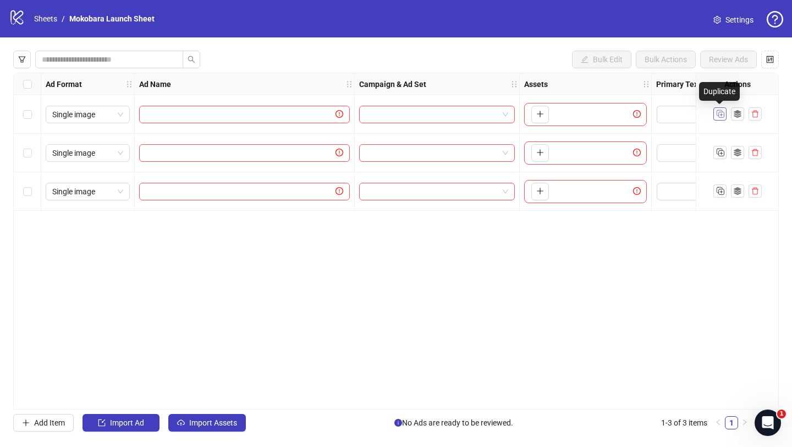
click at [723, 118] on icon "Duplicate" at bounding box center [720, 113] width 11 height 11
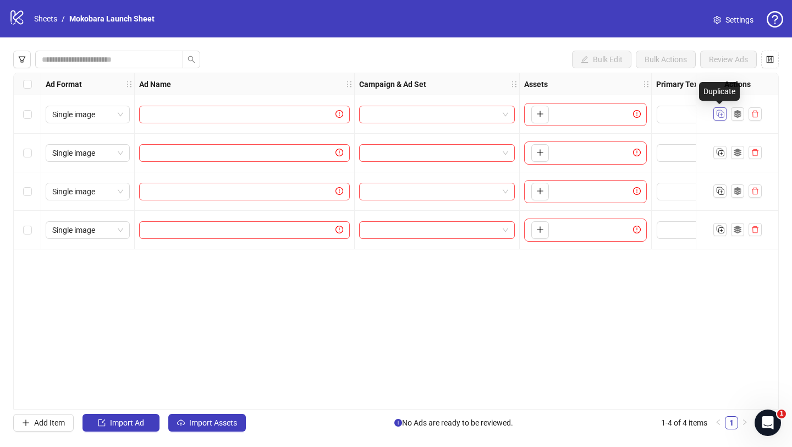
click at [723, 118] on icon "Duplicate" at bounding box center [720, 113] width 11 height 11
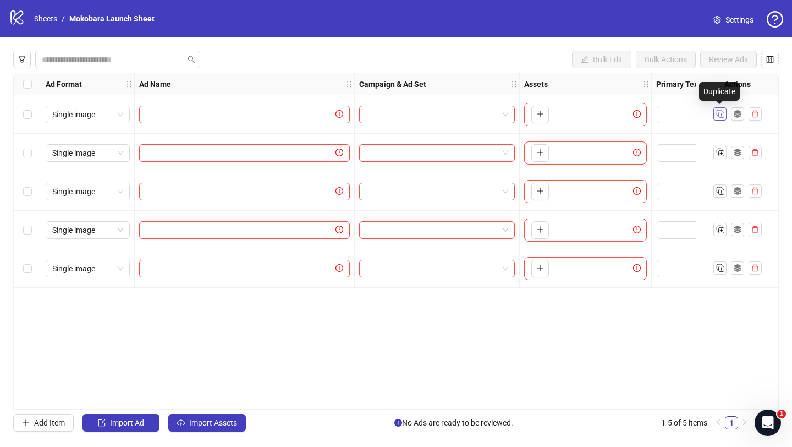
click at [723, 118] on icon "Duplicate" at bounding box center [720, 113] width 11 height 11
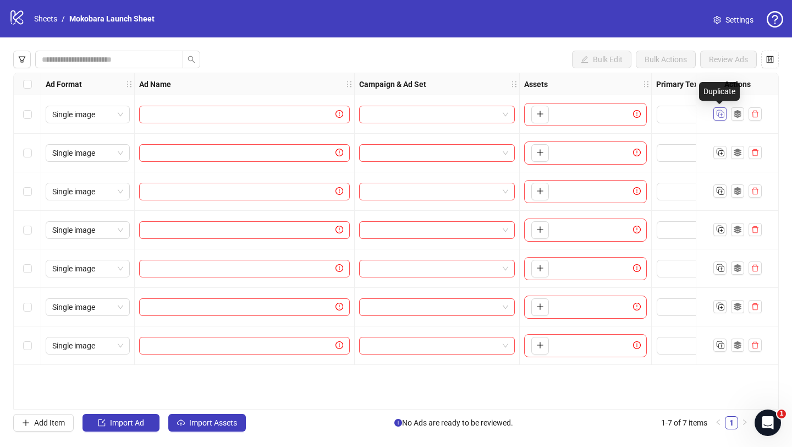
click at [723, 118] on icon "Duplicate" at bounding box center [720, 113] width 11 height 11
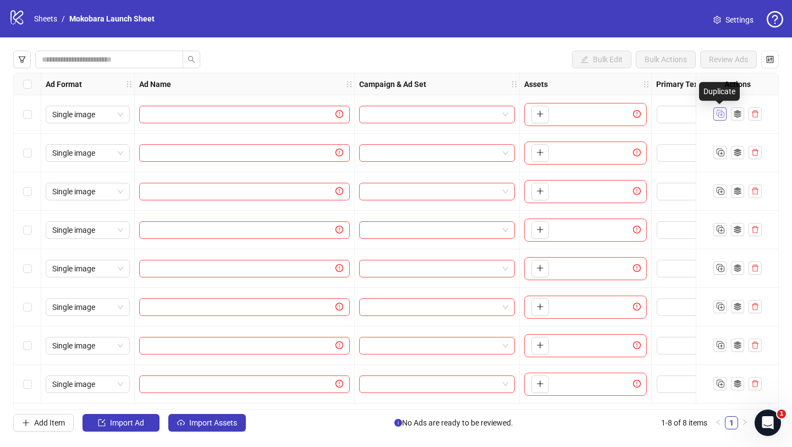
click at [723, 118] on icon "Duplicate" at bounding box center [720, 113] width 11 height 11
click at [731, 118] on button "button" at bounding box center [737, 113] width 13 height 13
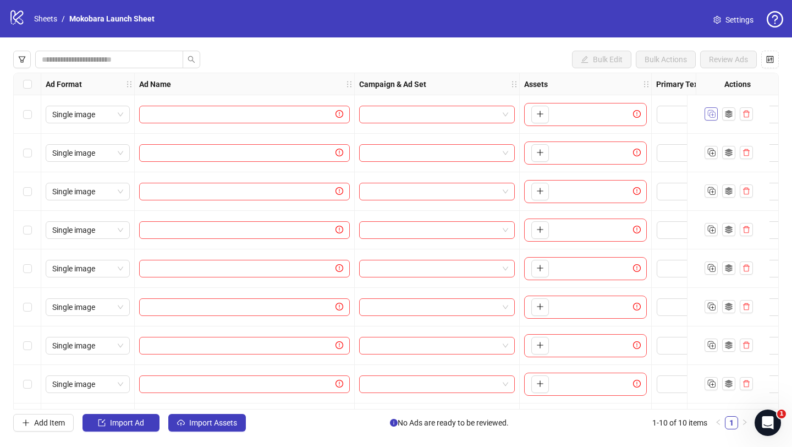
click at [723, 118] on div "Create Template from Item Template Name Ad Platform Meta Ad Account Mokobara Ac…" at bounding box center [396, 223] width 792 height 447
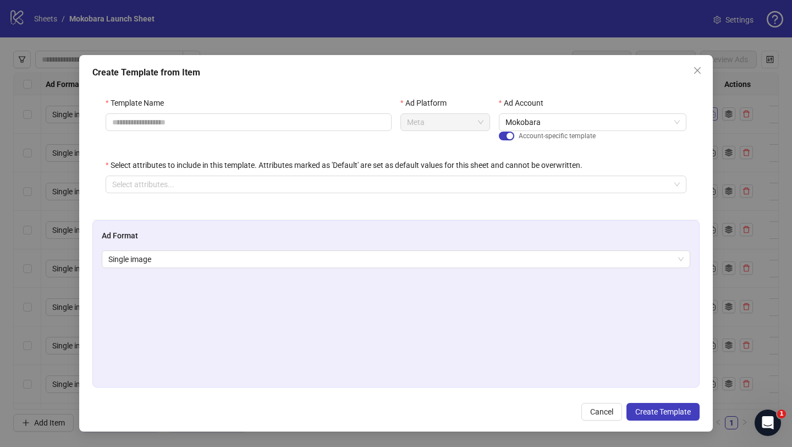
click at [723, 118] on div "Create Template from Item Template Name Ad Platform Meta Ad Account Mokobara Ac…" at bounding box center [396, 223] width 792 height 447
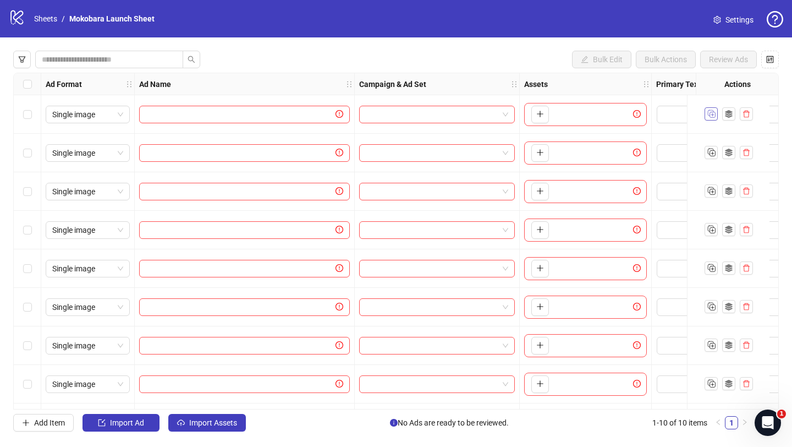
click at [723, 118] on button "button" at bounding box center [728, 113] width 13 height 13
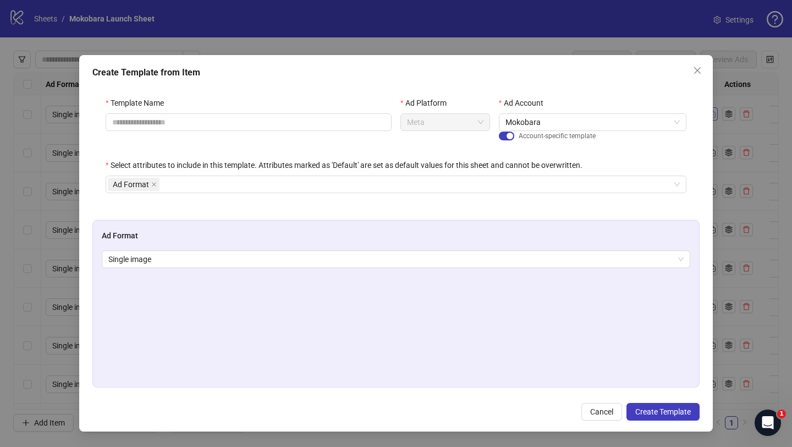
click at [723, 118] on div "Create Template from Item Template Name Ad Platform Meta Ad Account Mokobara Ac…" at bounding box center [396, 223] width 792 height 447
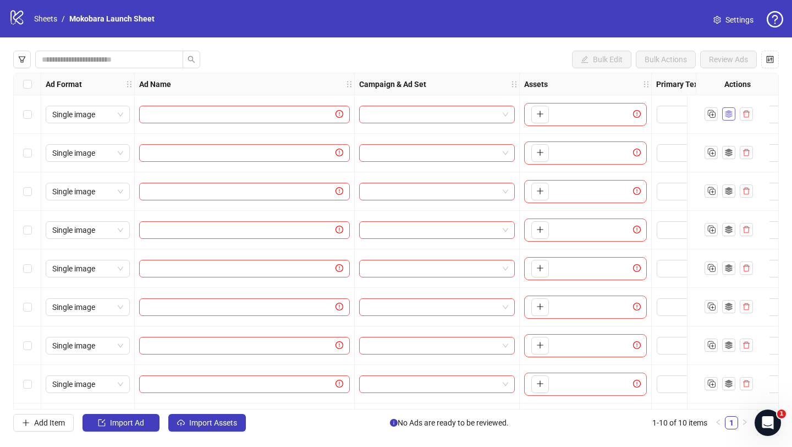
click at [726, 119] on button "button" at bounding box center [728, 113] width 13 height 13
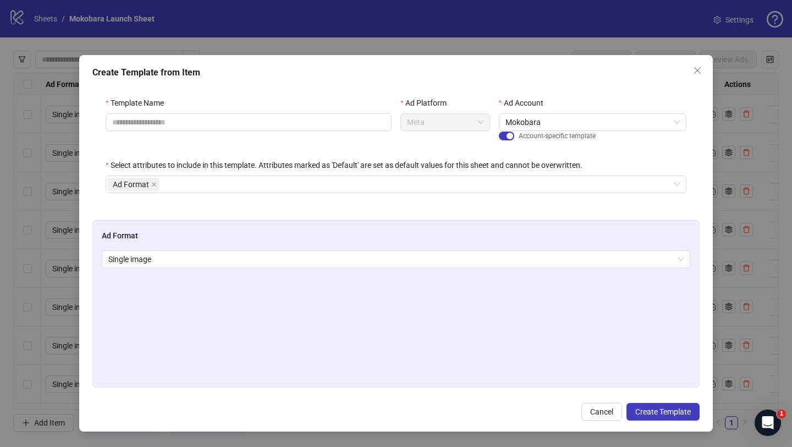
click at [721, 142] on div "Create Template from Item Template Name Ad Platform Meta Ad Account Mokobara Ac…" at bounding box center [396, 223] width 792 height 447
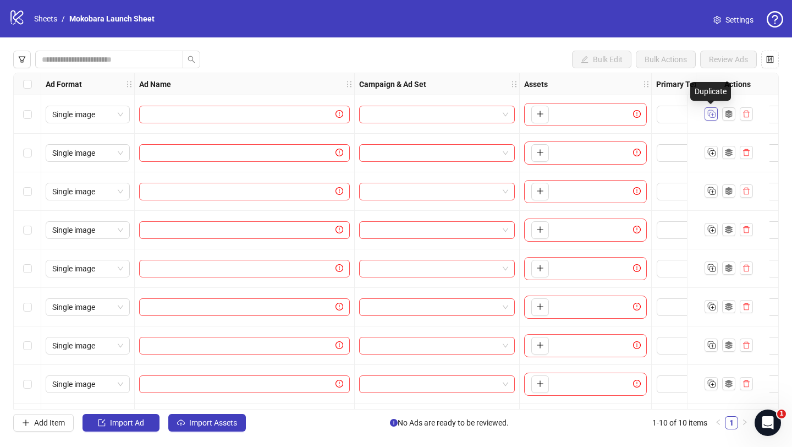
click at [715, 119] on span "button" at bounding box center [711, 114] width 11 height 12
click at [713, 111] on icon "Duplicate" at bounding box center [711, 113] width 11 height 11
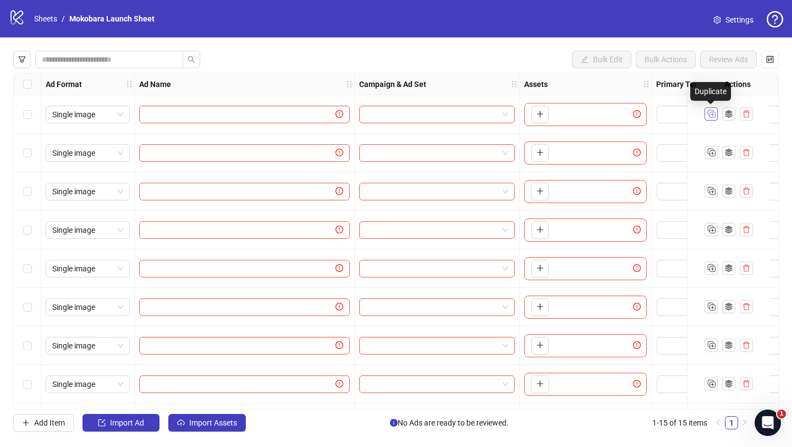
click at [713, 111] on icon "Duplicate" at bounding box center [711, 113] width 11 height 11
click at [85, 109] on span "Single image" at bounding box center [87, 114] width 71 height 17
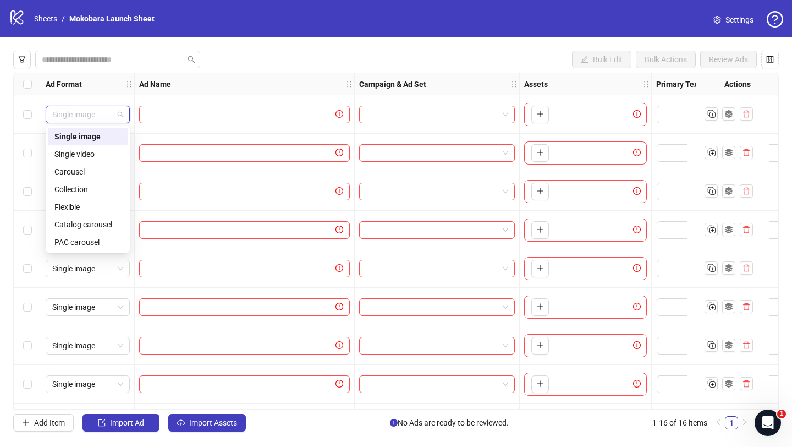
click at [97, 139] on div "Single image" at bounding box center [87, 136] width 67 height 12
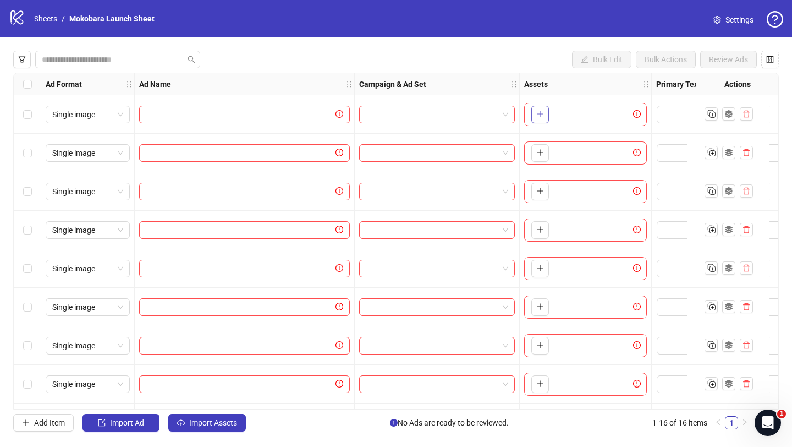
click at [547, 111] on button "button" at bounding box center [540, 115] width 18 height 18
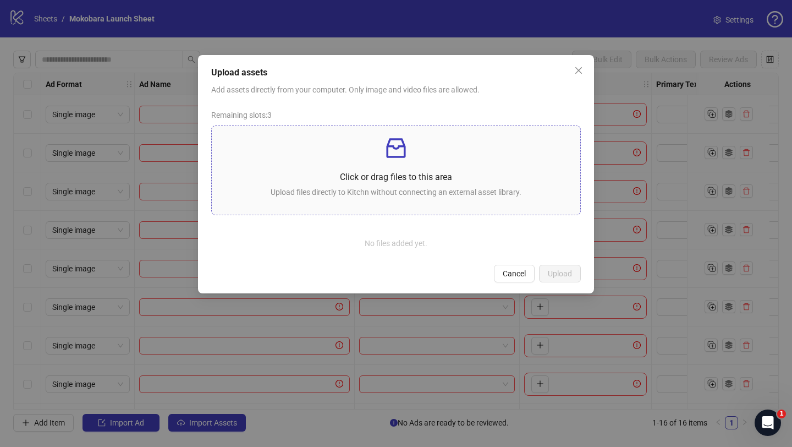
click at [418, 155] on p at bounding box center [396, 148] width 351 height 26
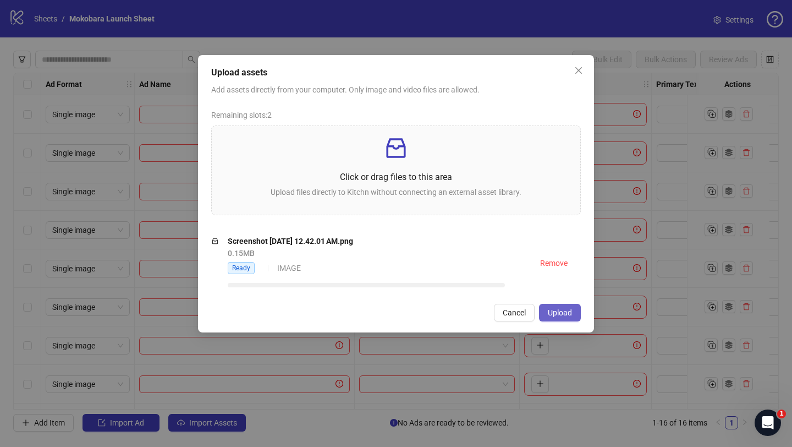
click at [577, 311] on button "Upload" at bounding box center [560, 313] width 42 height 18
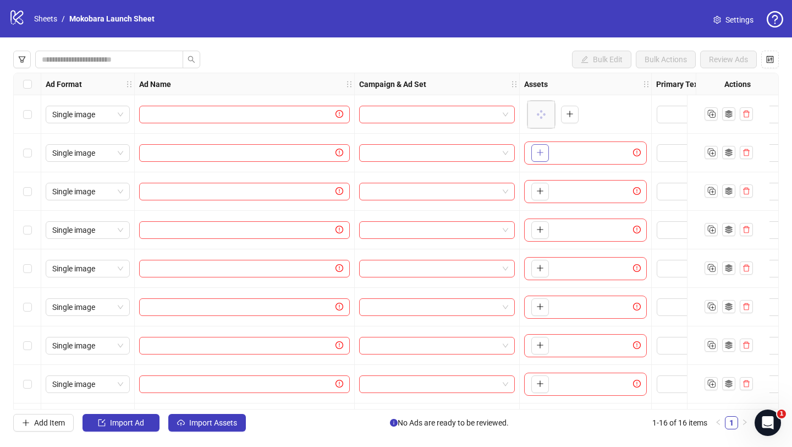
click at [534, 156] on button "button" at bounding box center [540, 153] width 18 height 18
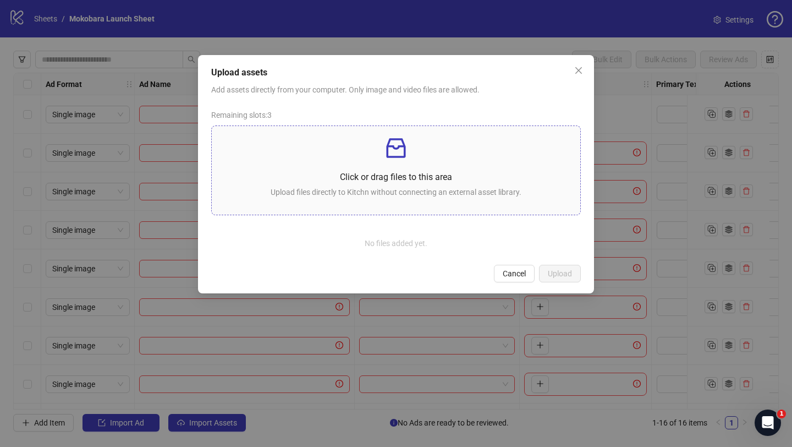
click at [443, 167] on div "Click or drag files to this area Upload files directly to Kitchn without connec…" at bounding box center [396, 170] width 351 height 71
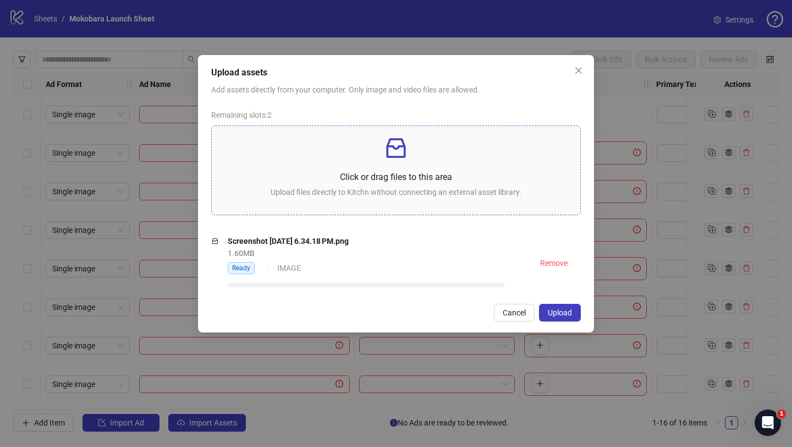
click at [438, 169] on div "Click or drag files to this area Upload files directly to Kitchn without connec…" at bounding box center [396, 170] width 351 height 71
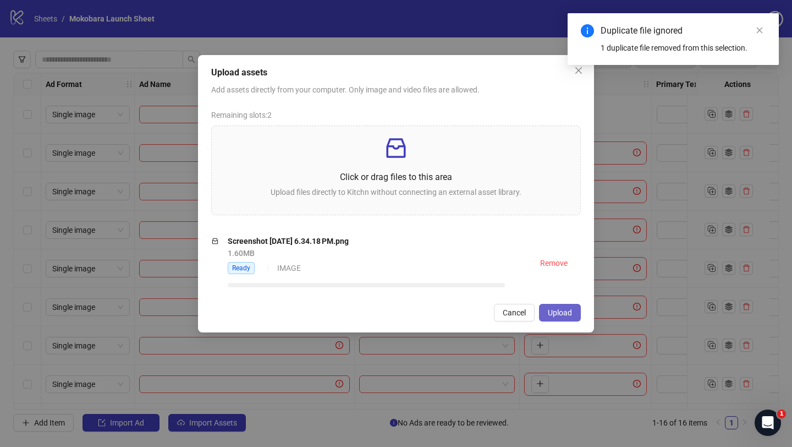
click at [554, 317] on button "Upload" at bounding box center [560, 313] width 42 height 18
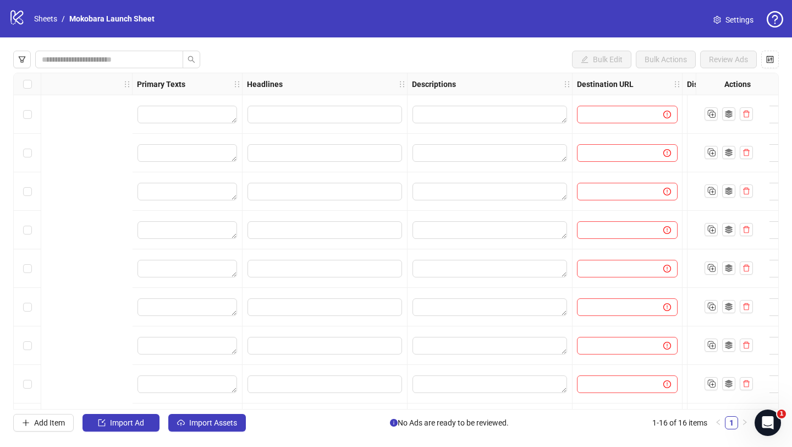
scroll to position [0, 1043]
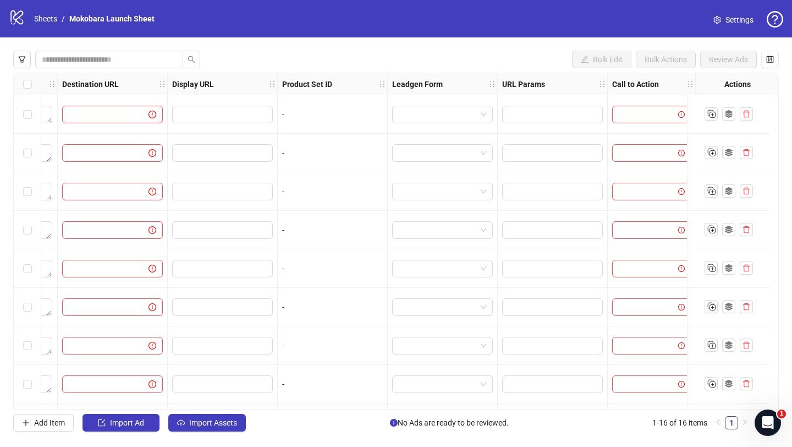
click at [294, 123] on div "-" at bounding box center [333, 114] width 110 height 39
click at [647, 120] on input "search" at bounding box center [647, 114] width 56 height 17
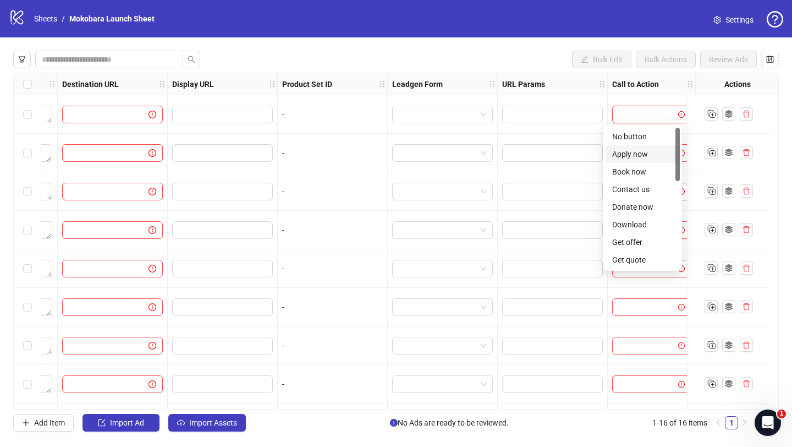
click at [647, 150] on div "Apply now" at bounding box center [642, 154] width 61 height 12
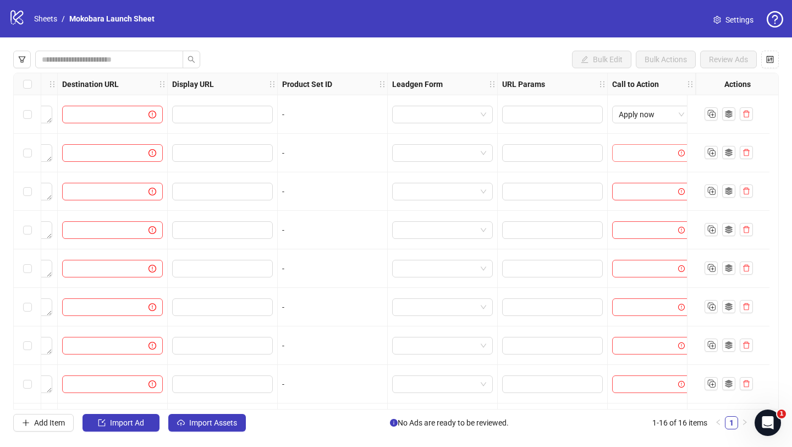
click at [646, 156] on input "search" at bounding box center [647, 153] width 56 height 17
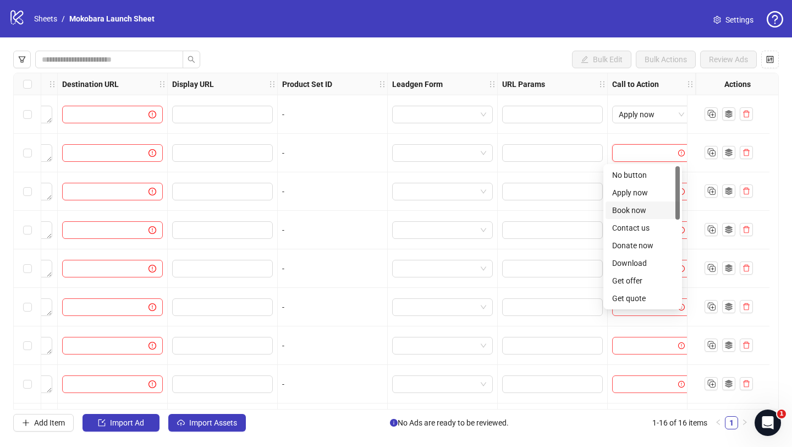
click at [638, 202] on div "Book now" at bounding box center [643, 210] width 74 height 18
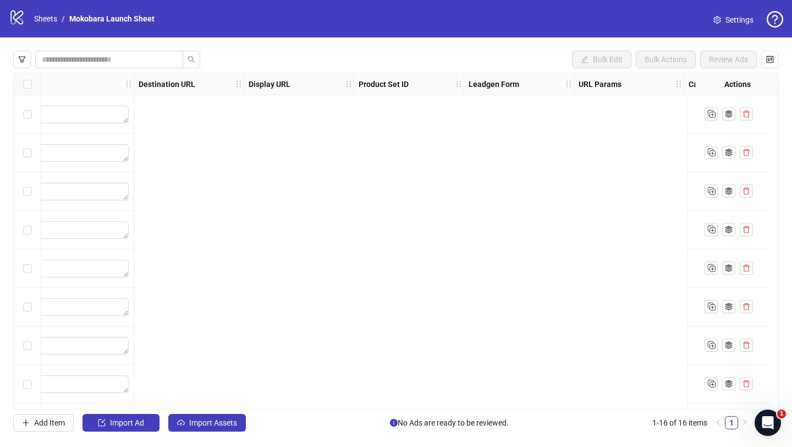
scroll to position [0, 0]
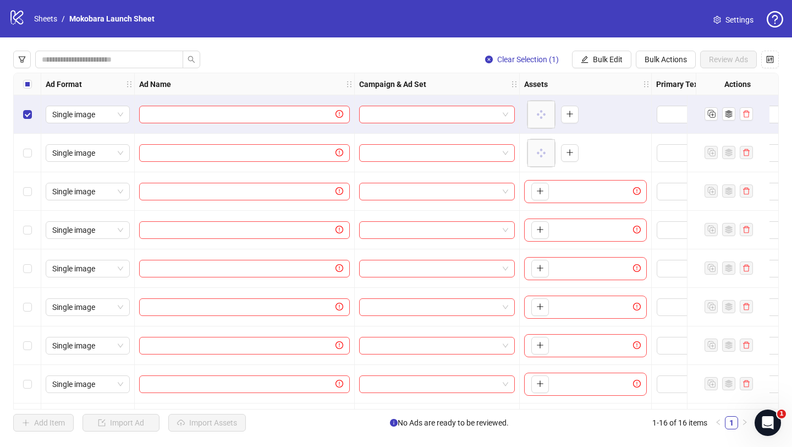
click at [21, 150] on div "Select row 2" at bounding box center [28, 153] width 28 height 39
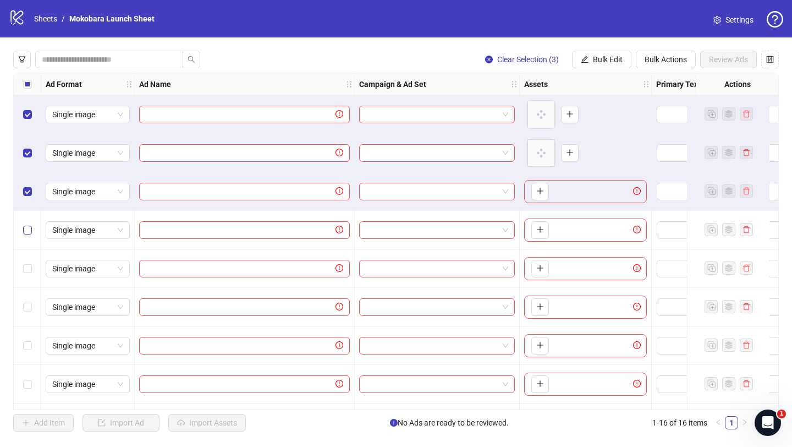
click at [30, 224] on label "Select row 4" at bounding box center [27, 230] width 9 height 12
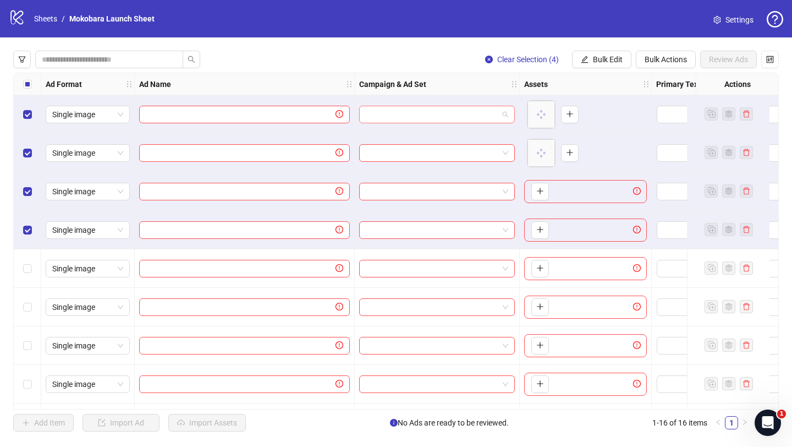
click at [498, 108] on span at bounding box center [437, 114] width 142 height 17
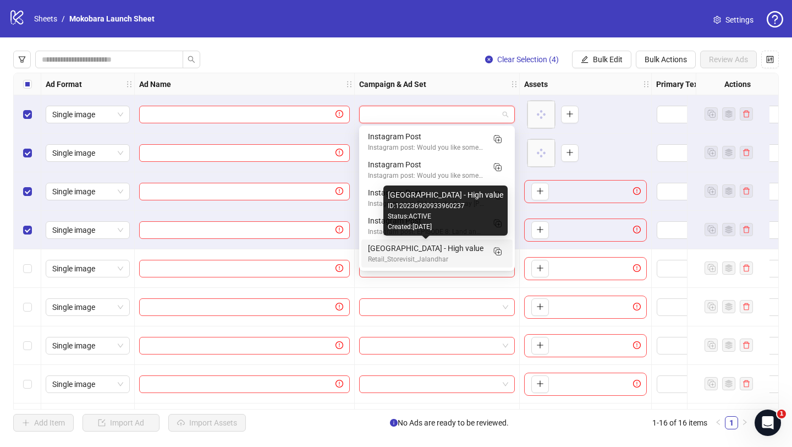
click at [402, 249] on div "[GEOGRAPHIC_DATA] - High value" at bounding box center [426, 248] width 116 height 12
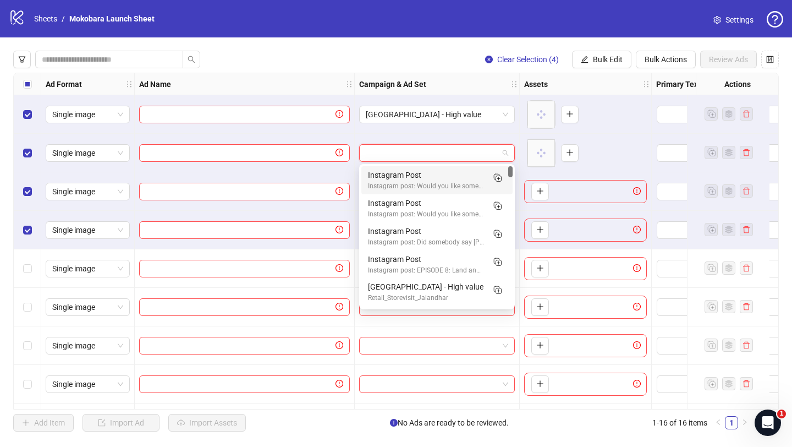
click at [419, 152] on input "search" at bounding box center [432, 153] width 133 height 17
click at [411, 183] on div "Instagram post: Would you like some tea with..." at bounding box center [426, 186] width 116 height 10
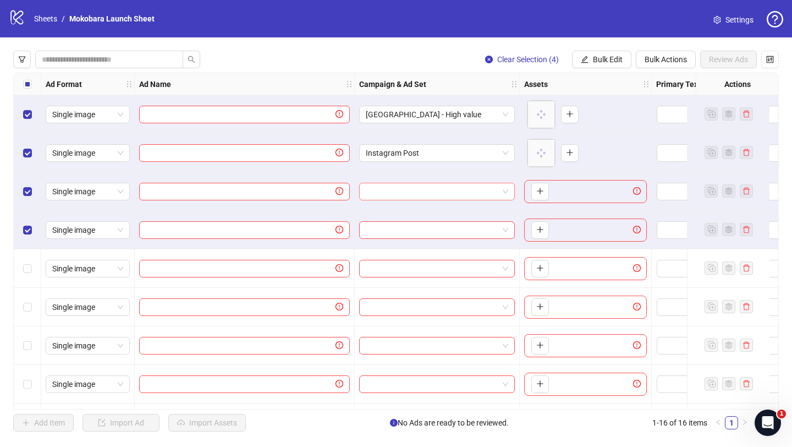
click at [414, 199] on input "search" at bounding box center [432, 191] width 133 height 17
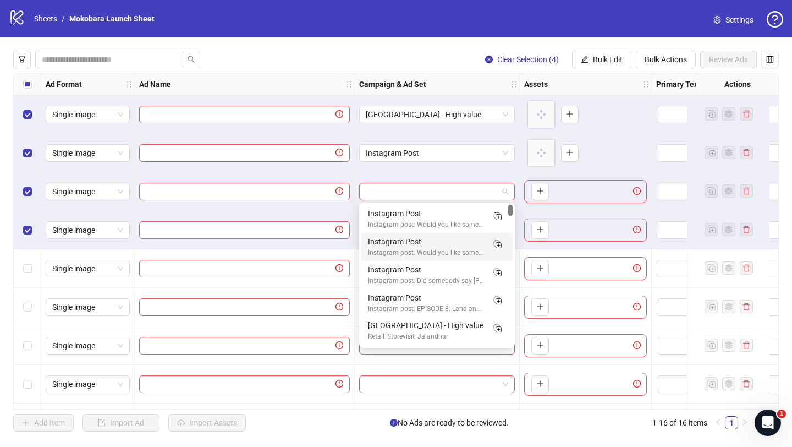
click at [407, 235] on div "Instagram Post" at bounding box center [426, 241] width 116 height 12
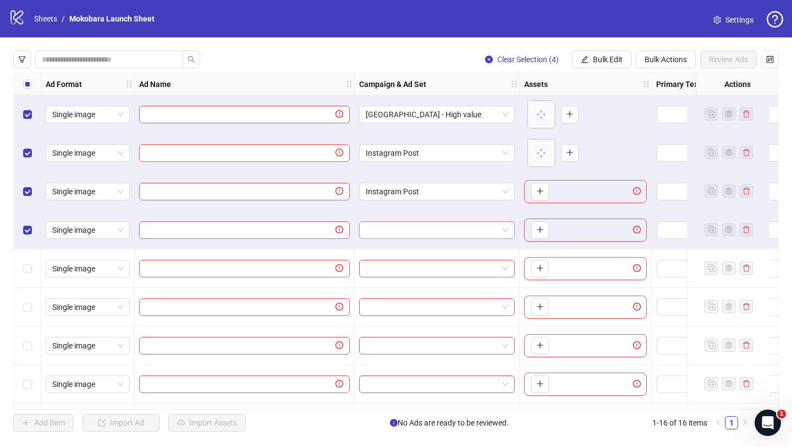
click at [433, 233] on input "search" at bounding box center [432, 230] width 133 height 17
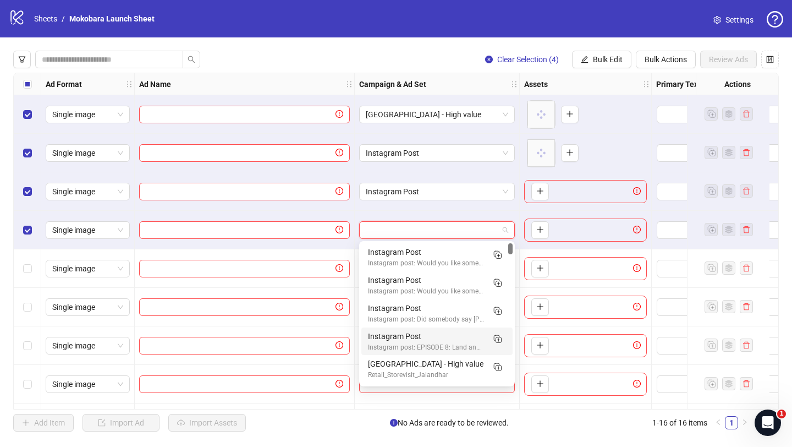
click at [420, 347] on div "Instagram post: EPISODE 8: Land and Leave ✈️🧳..." at bounding box center [426, 347] width 116 height 10
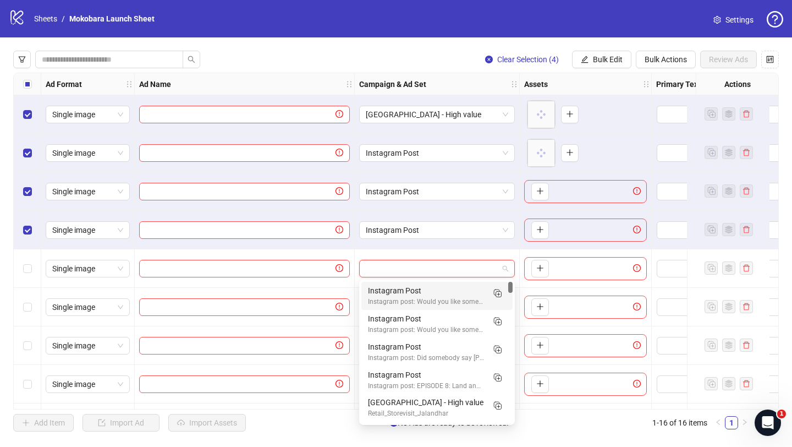
click at [416, 268] on input "search" at bounding box center [432, 268] width 133 height 17
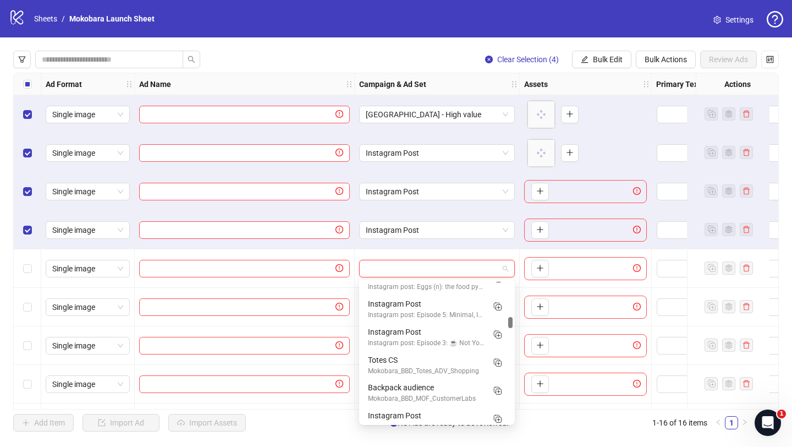
scroll to position [721, 0]
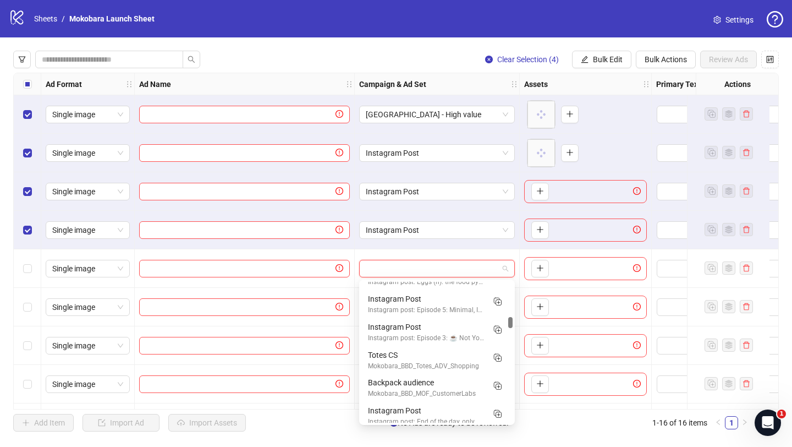
click at [418, 361] on div "Mokobara_BBD_Totes_ADV_Shopping" at bounding box center [426, 366] width 116 height 10
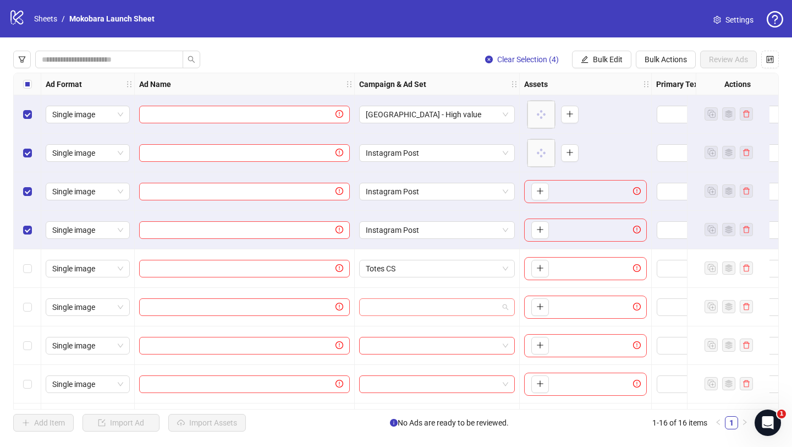
click at [415, 300] on input "search" at bounding box center [432, 307] width 133 height 17
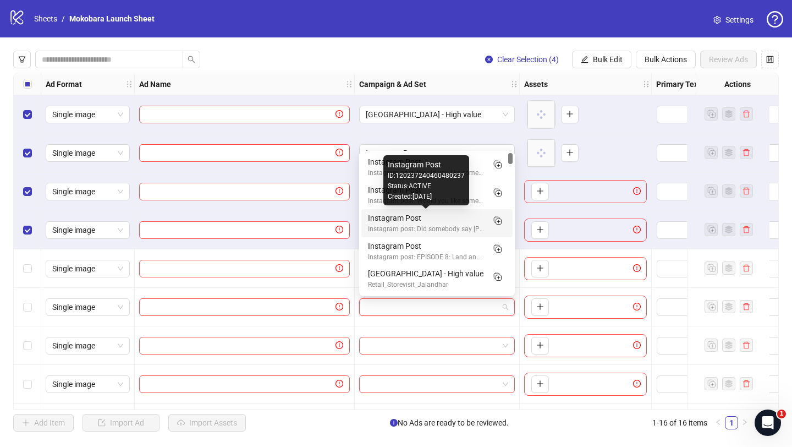
click at [430, 214] on div "Instagram Post" at bounding box center [426, 218] width 116 height 12
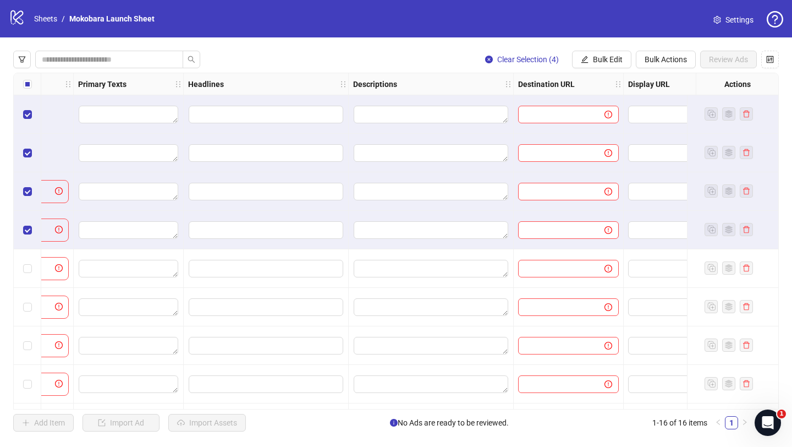
scroll to position [0, 701]
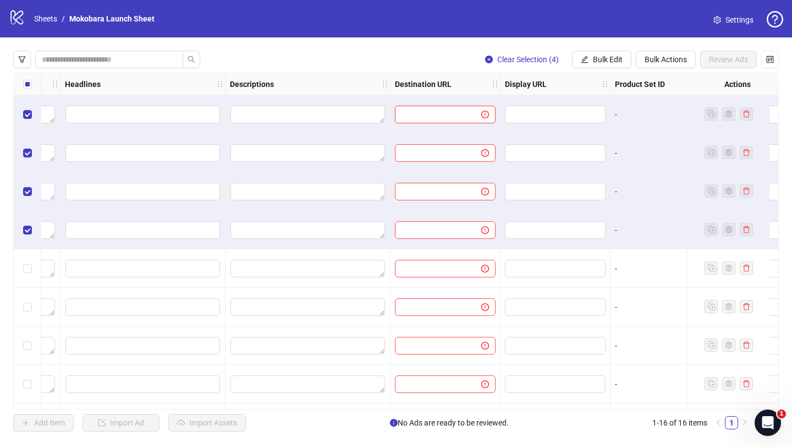
click at [434, 109] on input "text" at bounding box center [434, 114] width 64 height 12
click at [558, 109] on input "text" at bounding box center [554, 114] width 85 height 12
click at [540, 116] on input "text" at bounding box center [554, 114] width 85 height 12
click at [540, 167] on div at bounding box center [556, 153] width 110 height 39
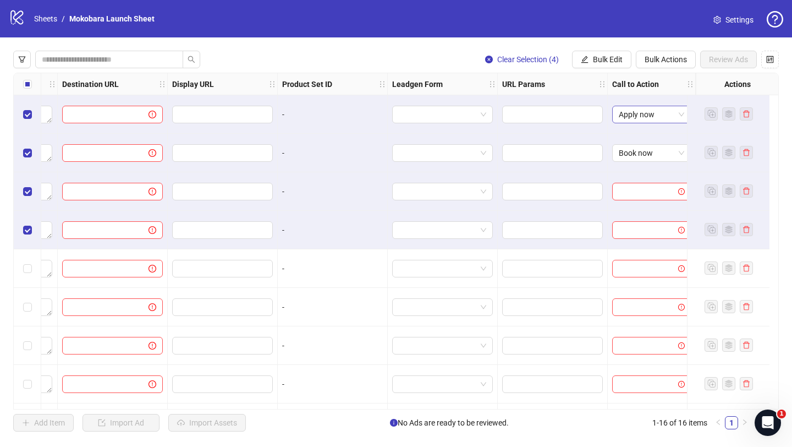
click at [659, 112] on span "Apply now" at bounding box center [651, 114] width 65 height 17
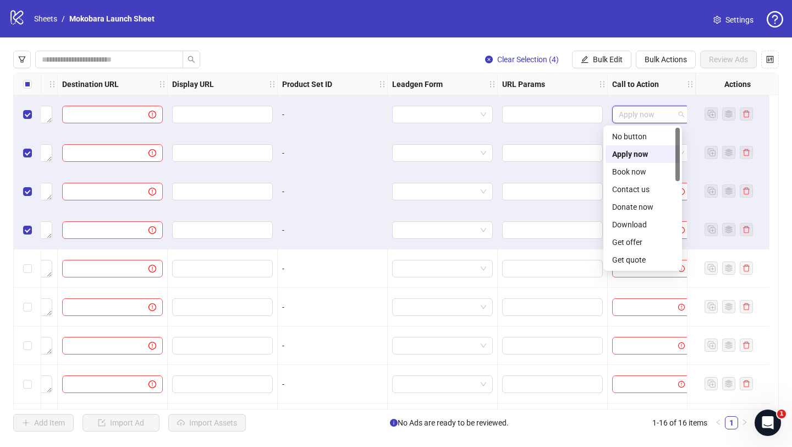
click at [659, 112] on span "Apply now" at bounding box center [651, 114] width 65 height 17
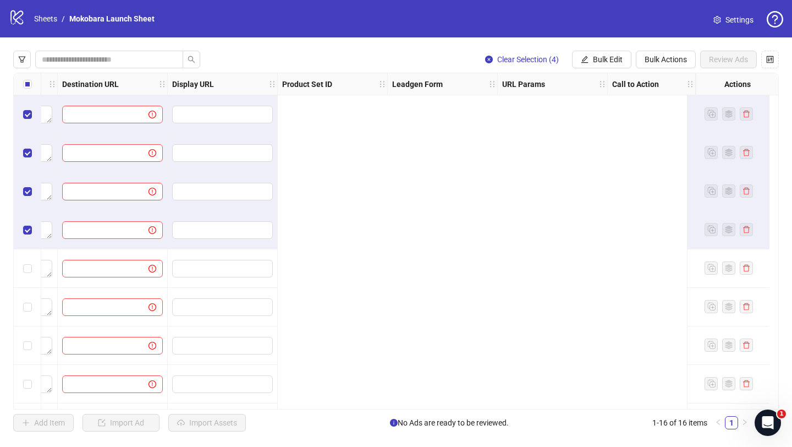
scroll to position [0, 0]
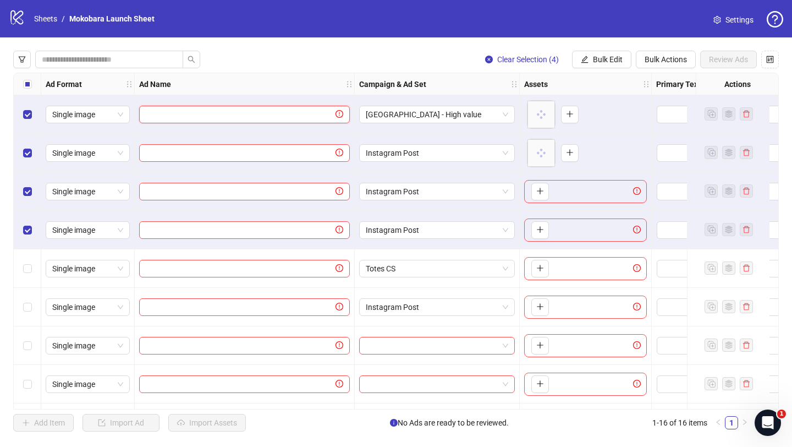
click at [278, 111] on input "text" at bounding box center [240, 114] width 188 height 12
type input "******"
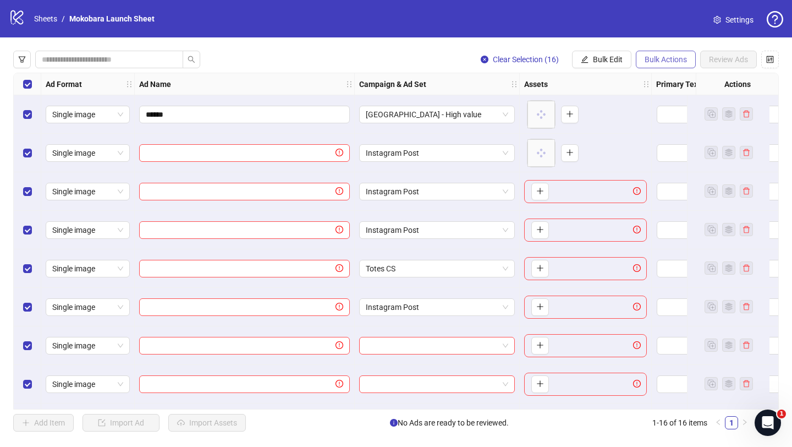
click at [671, 62] on span "Bulk Actions" at bounding box center [666, 59] width 42 height 9
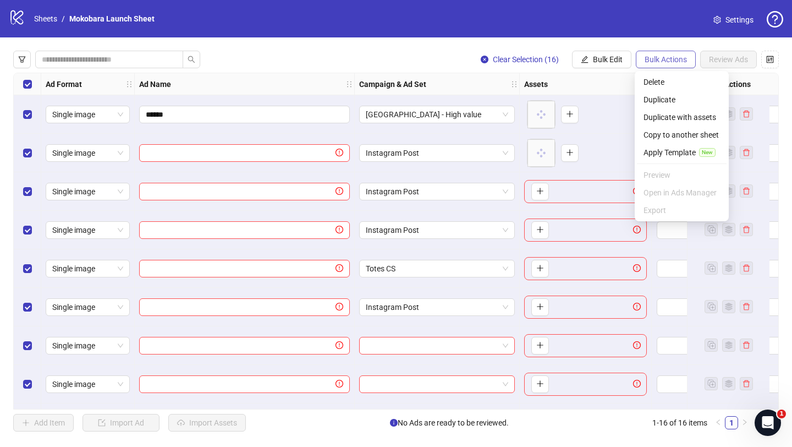
click at [674, 64] on button "Bulk Actions" at bounding box center [666, 60] width 60 height 18
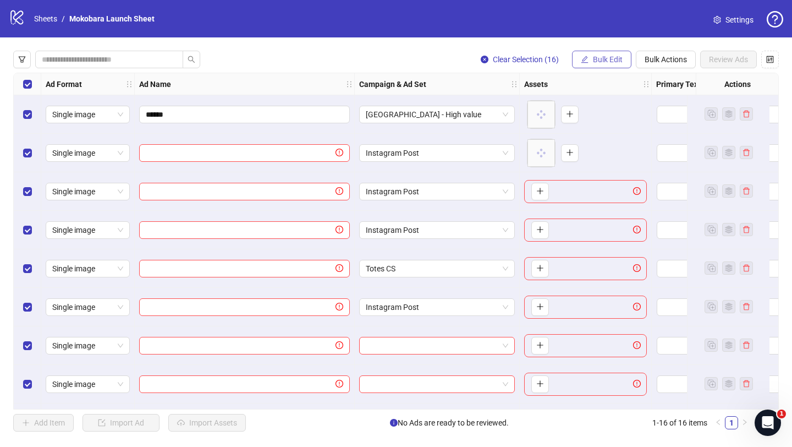
click at [584, 64] on button "Bulk Edit" at bounding box center [601, 60] width 59 height 18
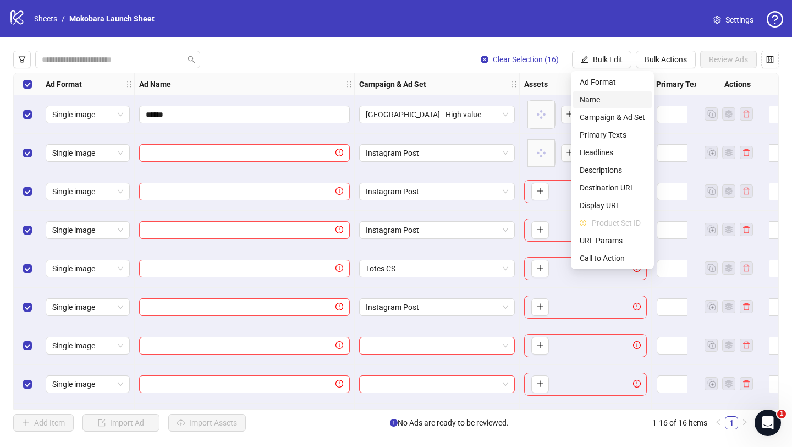
click at [614, 98] on span "Name" at bounding box center [612, 100] width 65 height 12
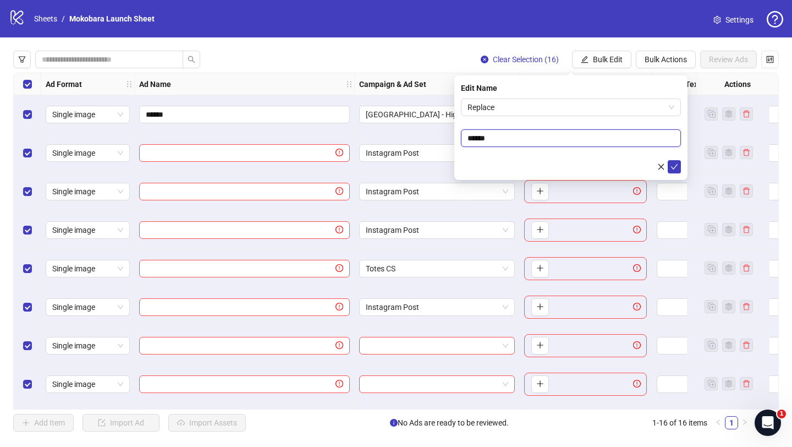
click at [536, 134] on input "******" at bounding box center [571, 138] width 220 height 18
click at [532, 110] on span "Replace" at bounding box center [571, 107] width 207 height 17
type input "******"
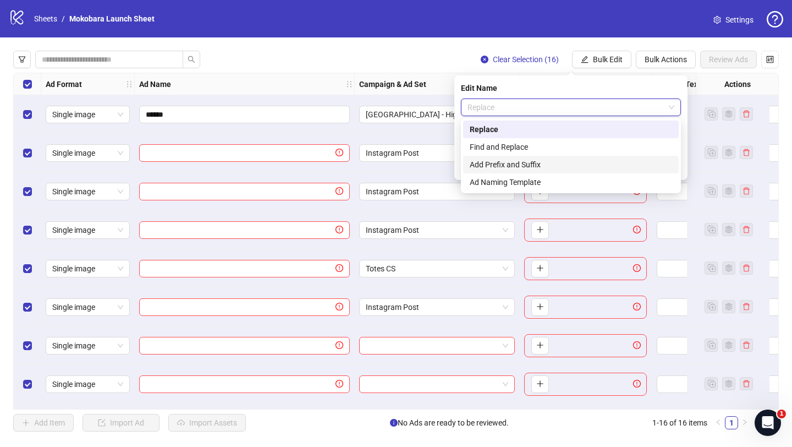
click at [543, 163] on div "Add Prefix and Suffix" at bounding box center [571, 164] width 202 height 12
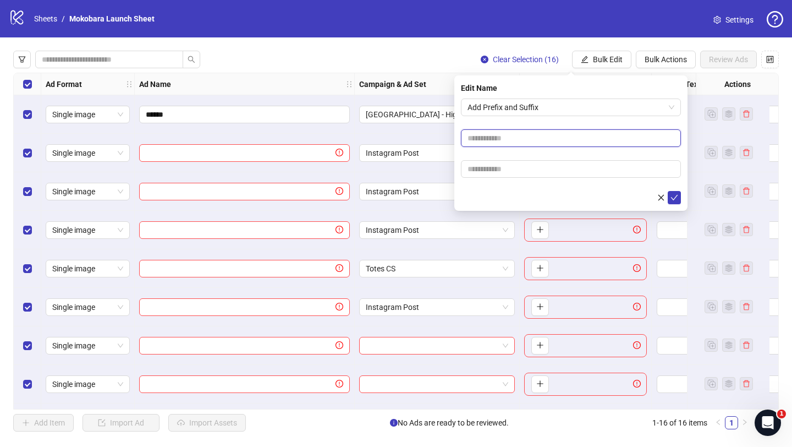
click at [523, 138] on input "text" at bounding box center [571, 138] width 220 height 18
type input "*"
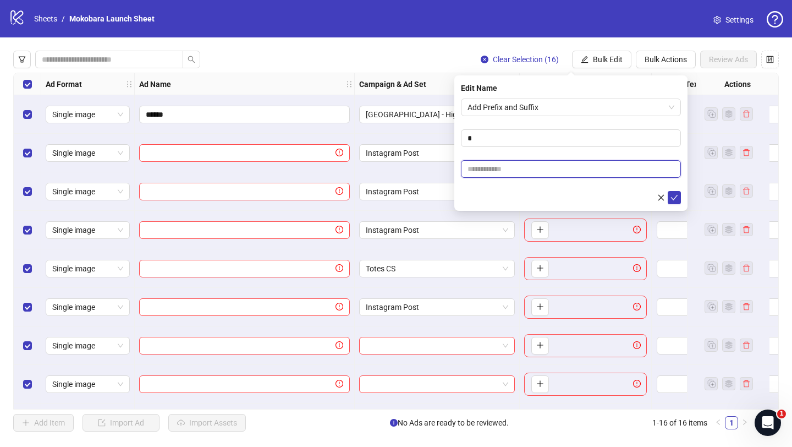
click at [531, 168] on input "text" at bounding box center [571, 169] width 220 height 18
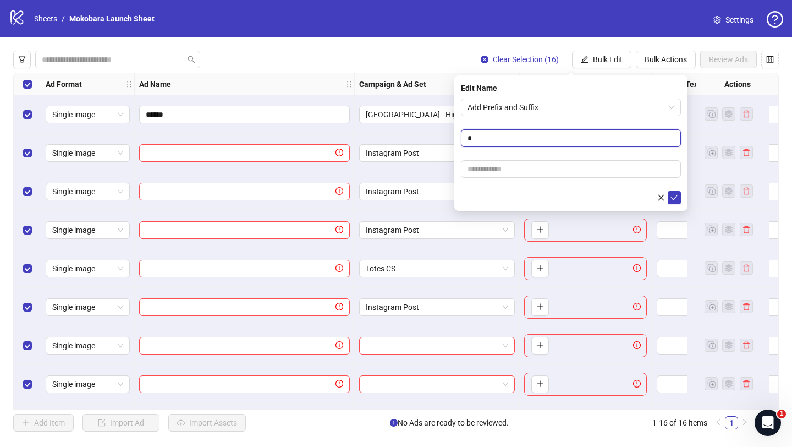
click at [542, 140] on input "*" at bounding box center [571, 138] width 220 height 18
type input "**"
click at [673, 196] on icon "check" at bounding box center [675, 198] width 8 height 8
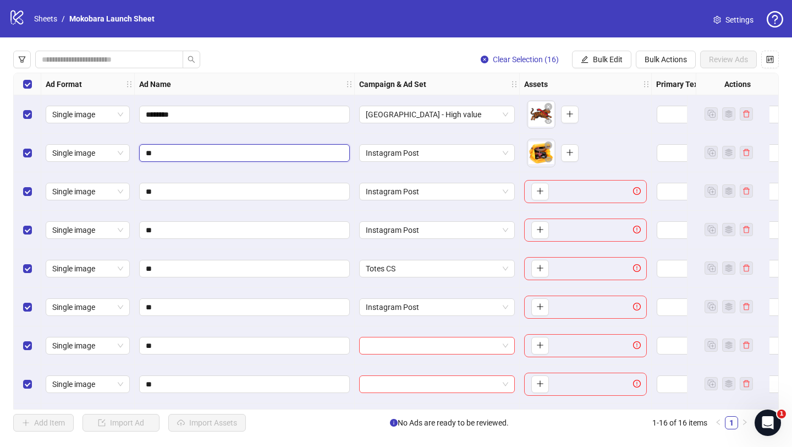
click at [168, 152] on input "**" at bounding box center [243, 153] width 195 height 12
click at [139, 149] on span "**" at bounding box center [244, 153] width 211 height 18
click at [147, 149] on input "**" at bounding box center [243, 153] width 195 height 12
type input "******"
click at [174, 193] on input "**" at bounding box center [243, 191] width 195 height 12
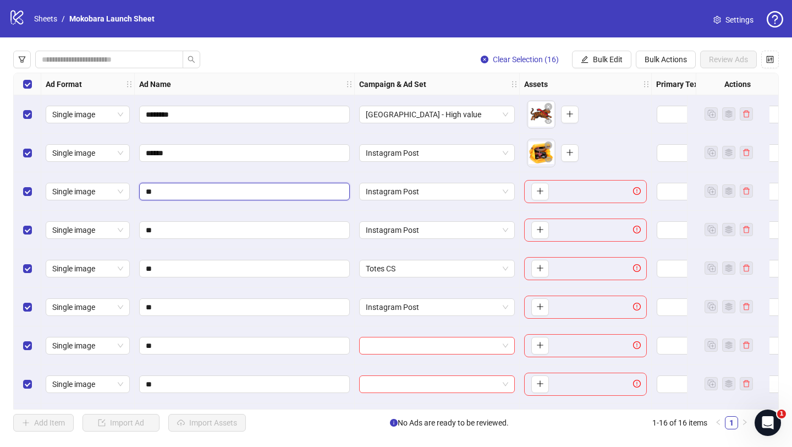
paste input "****"
type input "******"
drag, startPoint x: 155, startPoint y: 111, endPoint x: 138, endPoint y: 109, distance: 17.1
click at [139, 110] on div "********" at bounding box center [245, 114] width 220 height 39
type input "******"
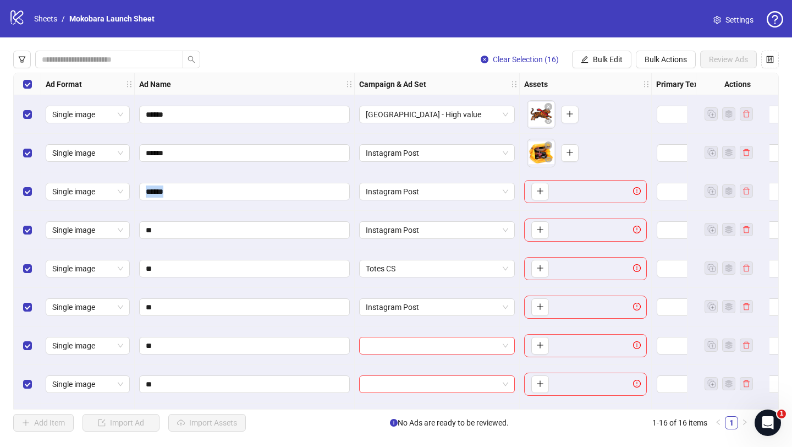
click at [188, 200] on div "******" at bounding box center [245, 191] width 220 height 39
click at [188, 197] on input "******" at bounding box center [243, 191] width 195 height 12
click at [187, 260] on span "**" at bounding box center [244, 269] width 211 height 18
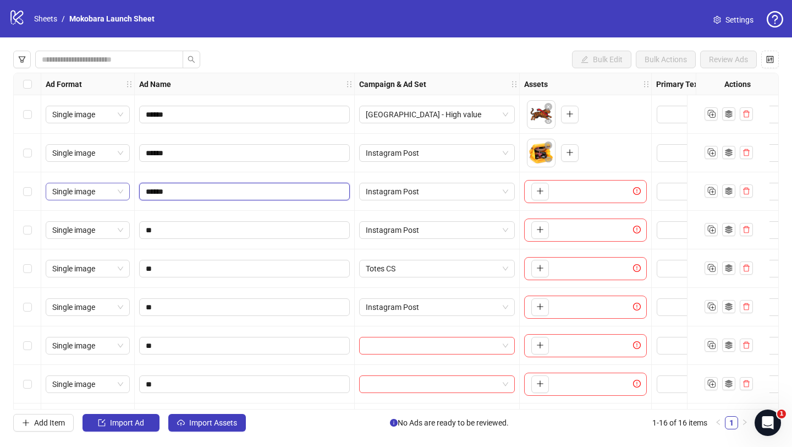
drag, startPoint x: 179, startPoint y: 195, endPoint x: 111, endPoint y: 188, distance: 68.5
click at [167, 239] on div "**" at bounding box center [245, 230] width 220 height 39
click at [169, 235] on input "**" at bounding box center [243, 230] width 195 height 12
paste input "****"
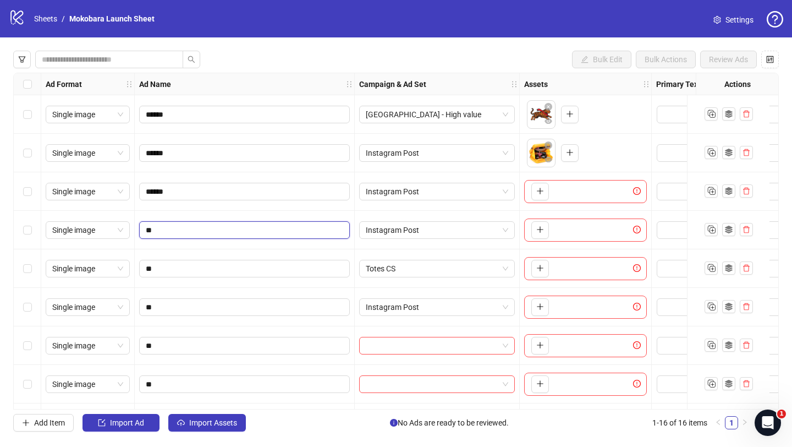
type input "******"
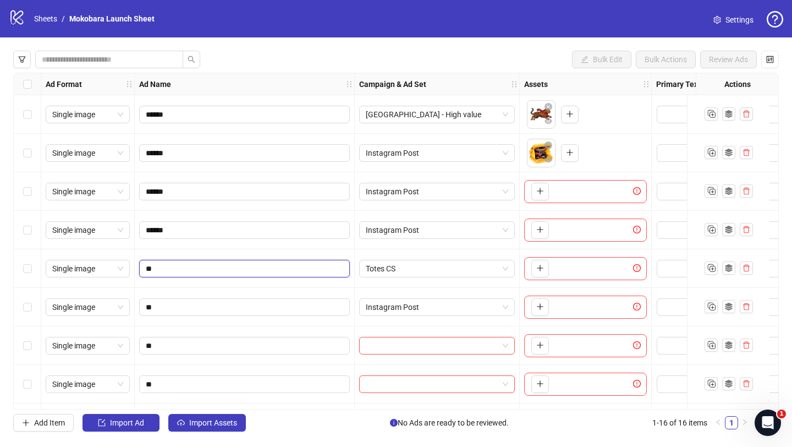
click at [167, 262] on input "**" at bounding box center [243, 268] width 195 height 12
paste input "****"
type input "******"
click at [170, 301] on input "**" at bounding box center [243, 307] width 195 height 12
paste input "****"
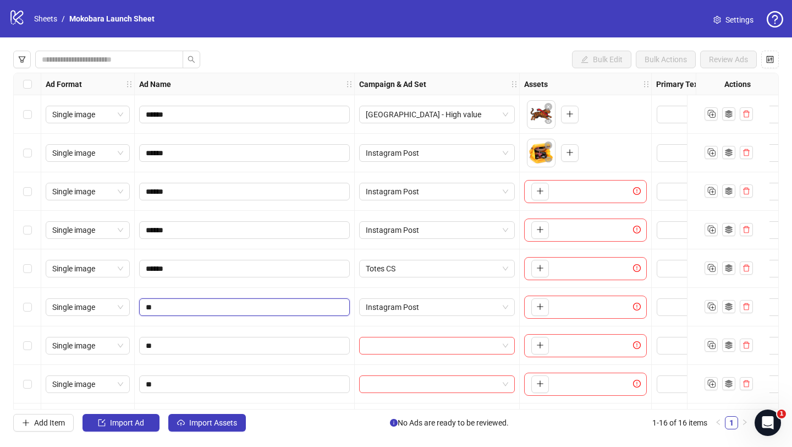
type input "******"
click at [176, 343] on input "**" at bounding box center [243, 345] width 195 height 12
paste input "****"
type input "******"
click at [185, 373] on div "**" at bounding box center [245, 384] width 220 height 39
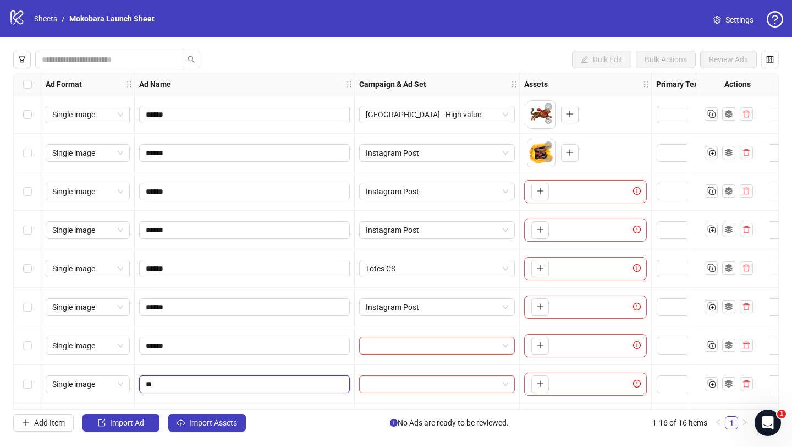
click at [185, 378] on input "**" at bounding box center [243, 384] width 195 height 12
paste input "****"
type input "******"
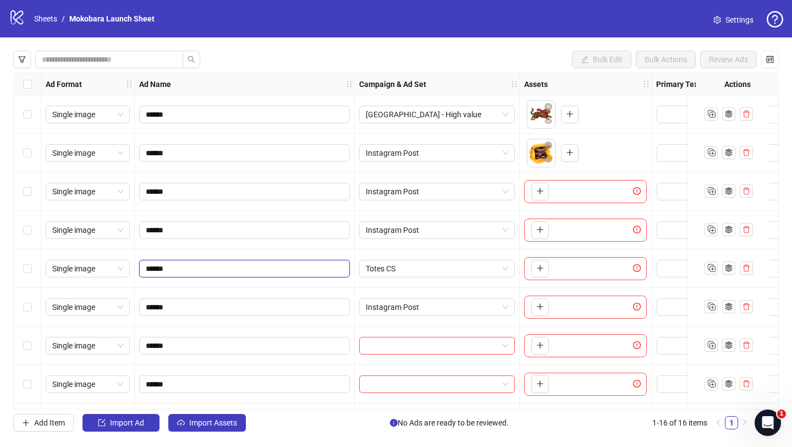
click at [227, 263] on input "******" at bounding box center [243, 268] width 195 height 12
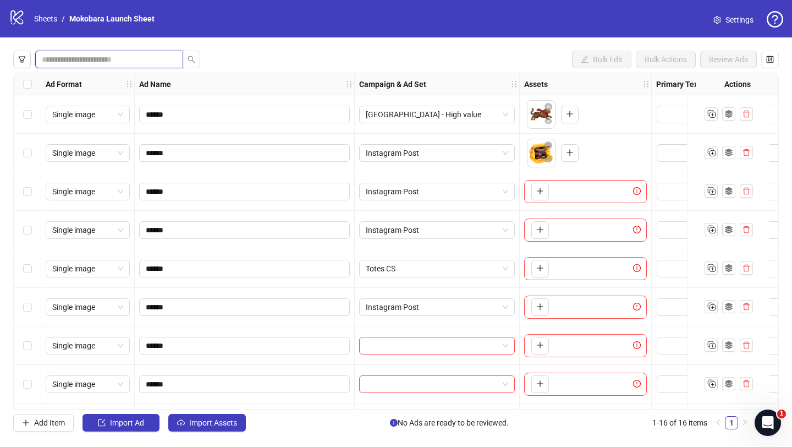
click at [129, 58] on input "search" at bounding box center [105, 59] width 126 height 12
click at [14, 58] on button "button" at bounding box center [22, 60] width 18 height 18
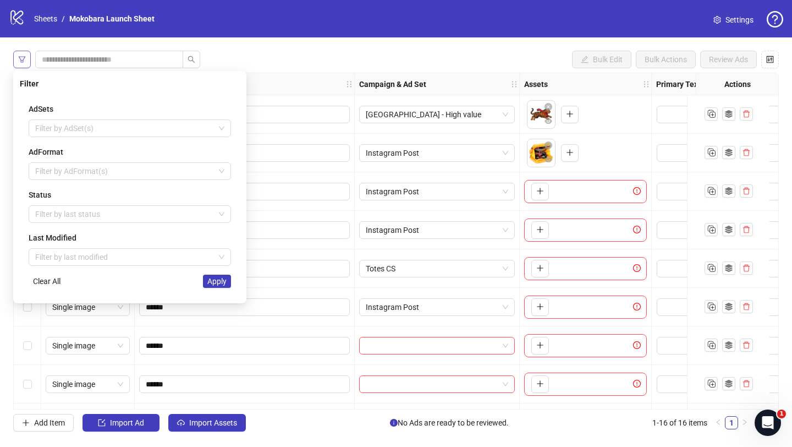
click at [14, 58] on button "button" at bounding box center [22, 60] width 18 height 18
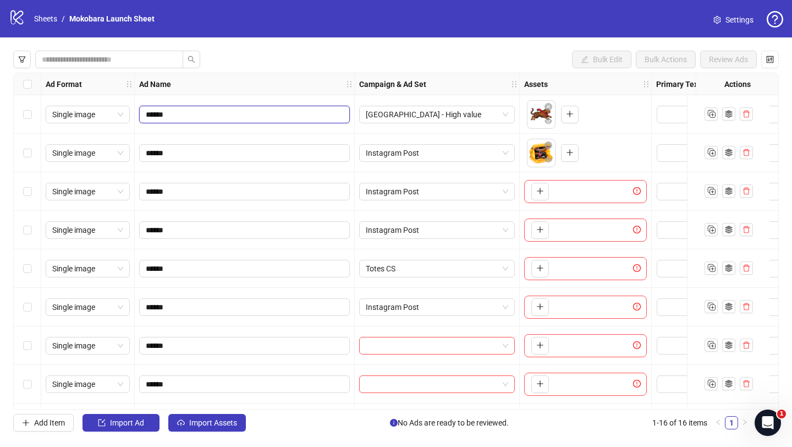
click at [200, 114] on input "******" at bounding box center [243, 114] width 195 height 12
click at [730, 423] on link "1" at bounding box center [732, 422] width 12 height 12
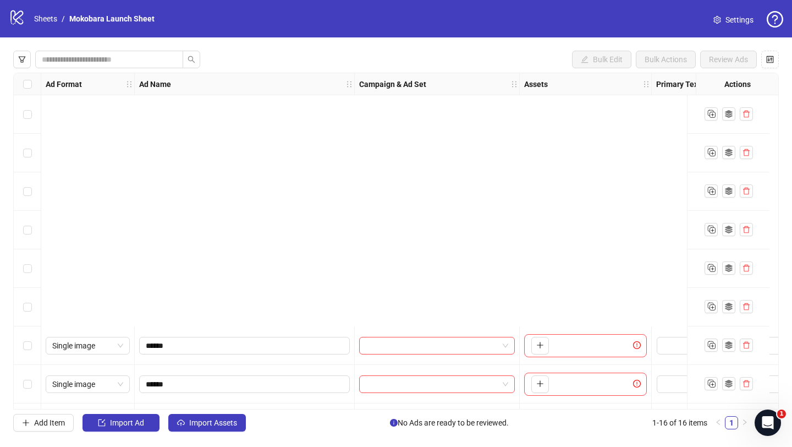
scroll to position [307, 0]
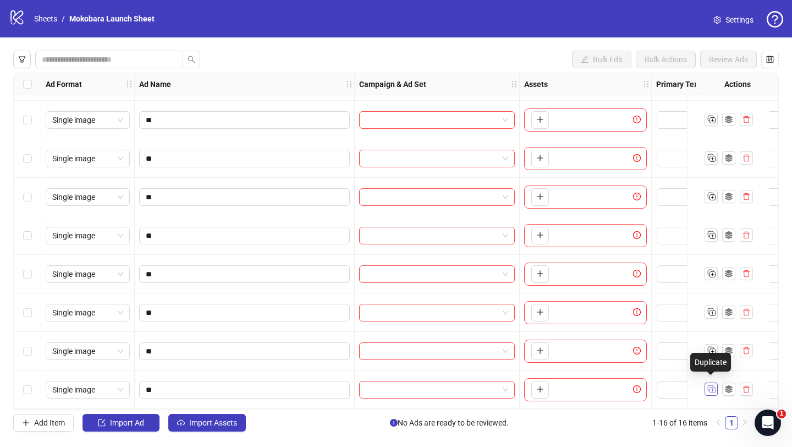
click at [711, 384] on icon "Duplicate" at bounding box center [711, 388] width 11 height 11
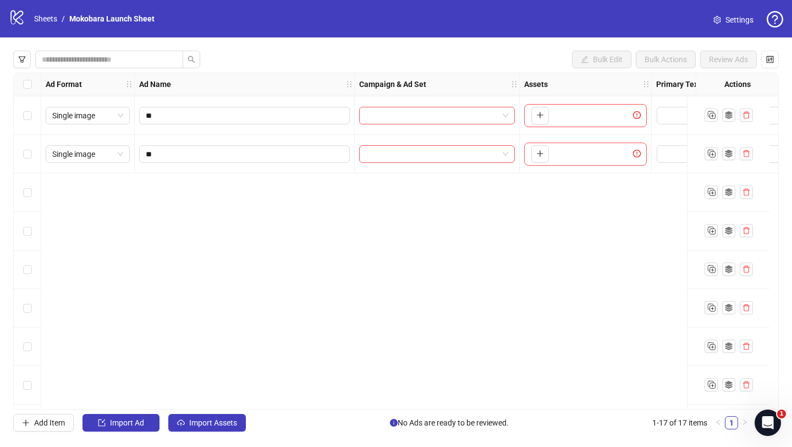
scroll to position [0, 0]
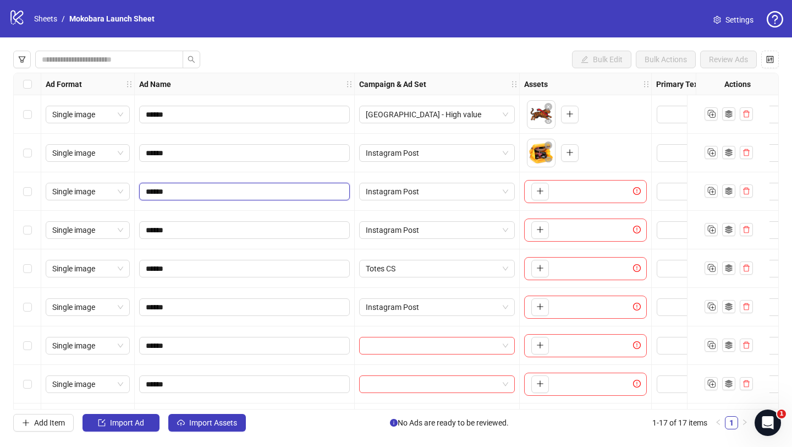
click at [160, 194] on input "******" at bounding box center [243, 191] width 195 height 12
click at [92, 189] on span "Single image" at bounding box center [87, 191] width 71 height 17
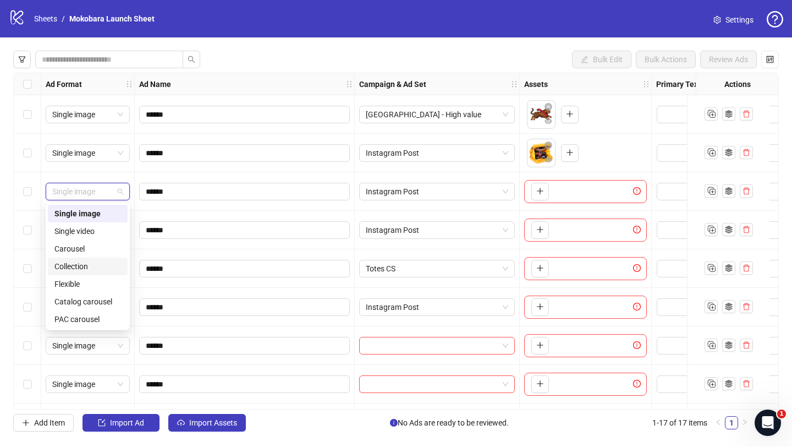
click at [91, 259] on div "Collection" at bounding box center [88, 266] width 80 height 18
click at [106, 194] on span "Collection" at bounding box center [87, 191] width 71 height 17
click at [106, 209] on div "Single image" at bounding box center [87, 213] width 67 height 12
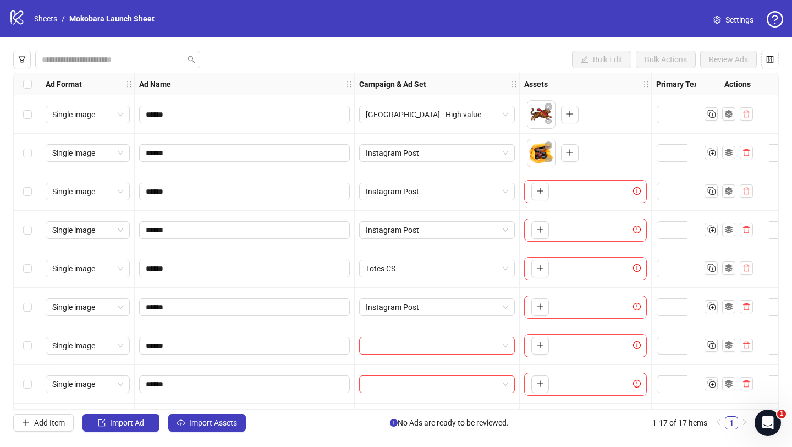
click at [195, 246] on div "******" at bounding box center [245, 230] width 220 height 39
click at [209, 231] on input "******" at bounding box center [243, 230] width 195 height 12
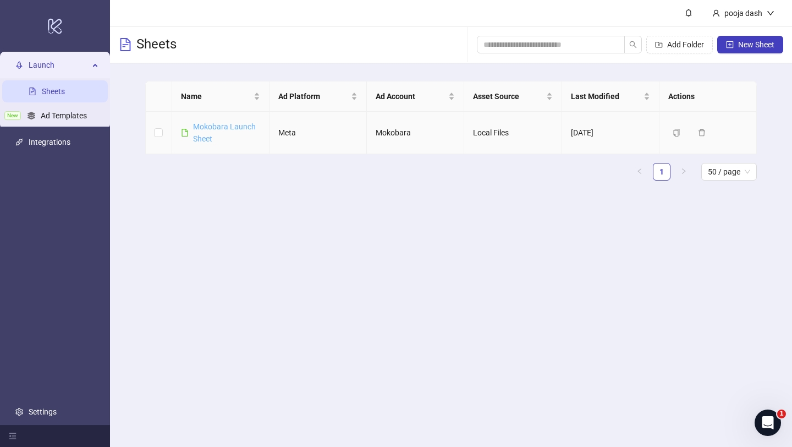
click at [206, 124] on link "Mokobara Launch Sheet" at bounding box center [224, 132] width 63 height 21
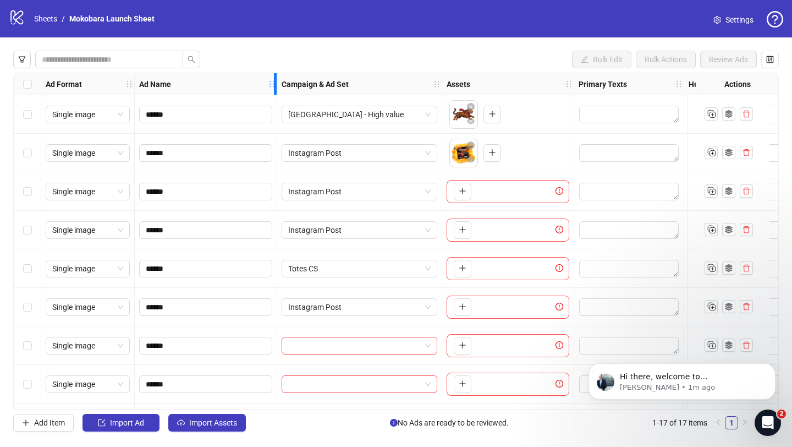
drag, startPoint x: 353, startPoint y: 87, endPoint x: 275, endPoint y: 120, distance: 84.5
click at [275, 120] on div "Ad Format Ad Name Campaign & Ad Set Assets Primary Texts Headlines Descriptions…" at bounding box center [610, 373] width 1193 height 600
click at [377, 106] on span "[GEOGRAPHIC_DATA] - High value" at bounding box center [359, 114] width 142 height 17
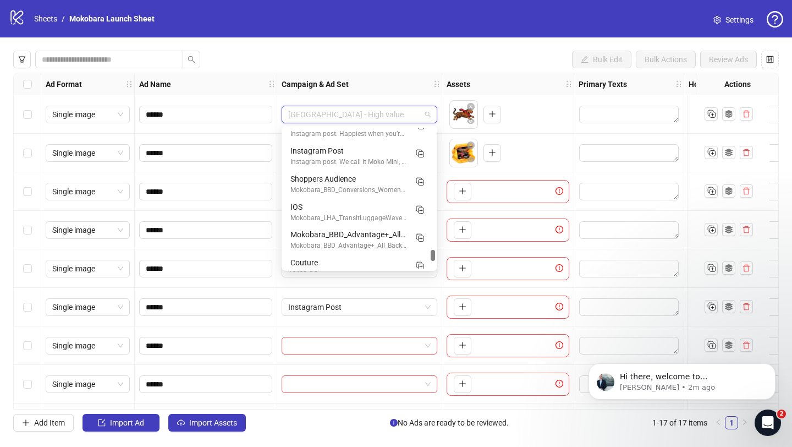
scroll to position [3536, 0]
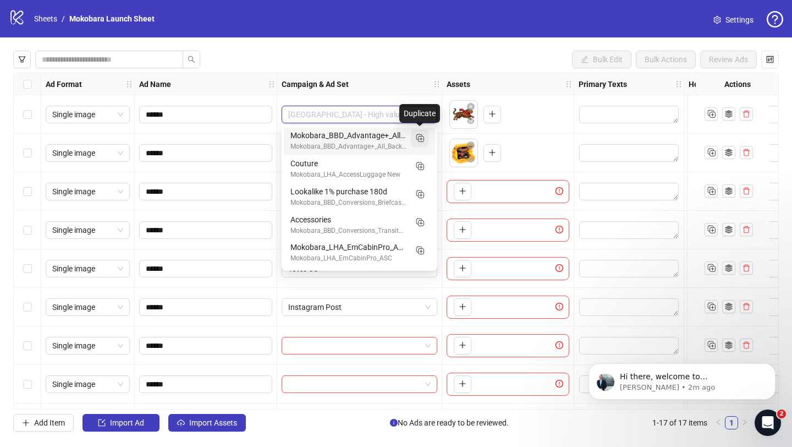
click at [423, 144] on span "button" at bounding box center [419, 138] width 11 height 12
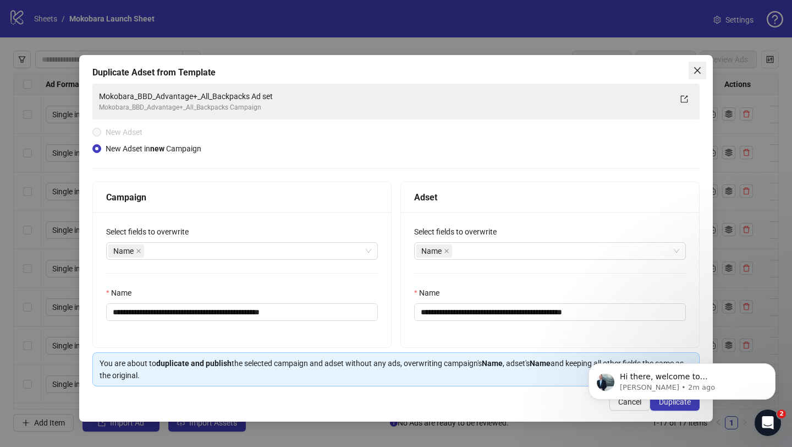
click at [704, 74] on span "Close" at bounding box center [698, 70] width 18 height 9
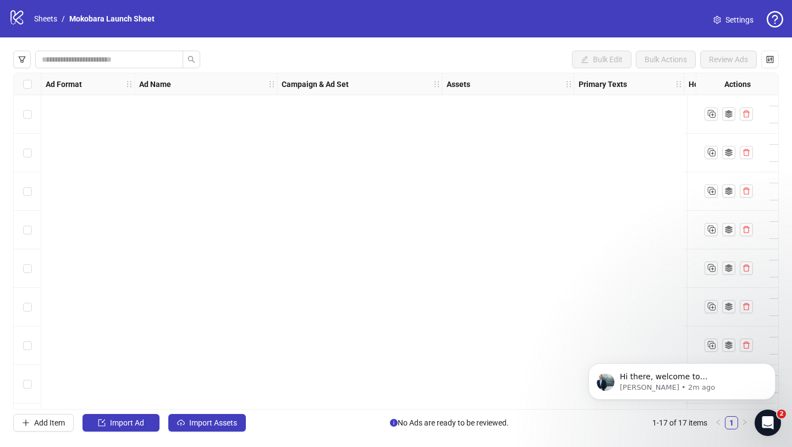
scroll to position [0, 965]
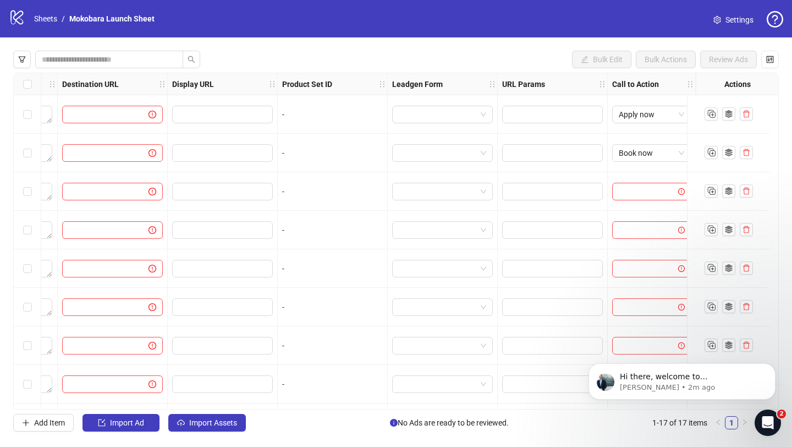
click at [737, 29] on div "logo/logo-mobile Sheets / Mokobara Launch Sheet Settings" at bounding box center [396, 18] width 792 height 37
click at [731, 26] on link "Settings" at bounding box center [734, 20] width 58 height 18
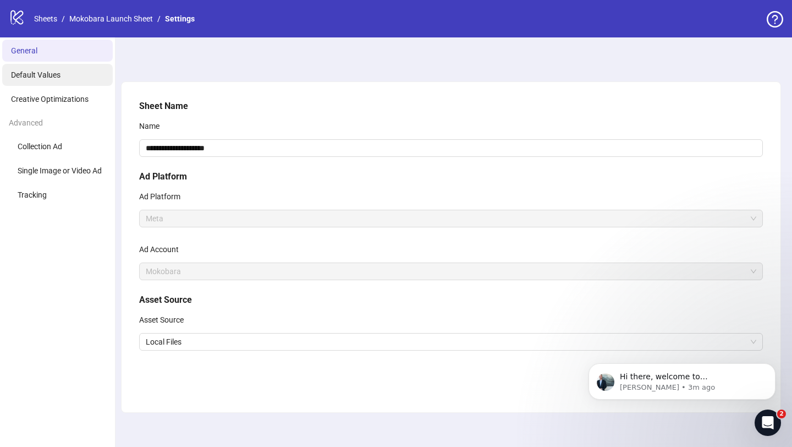
click at [47, 79] on span "Default Values" at bounding box center [36, 74] width 50 height 9
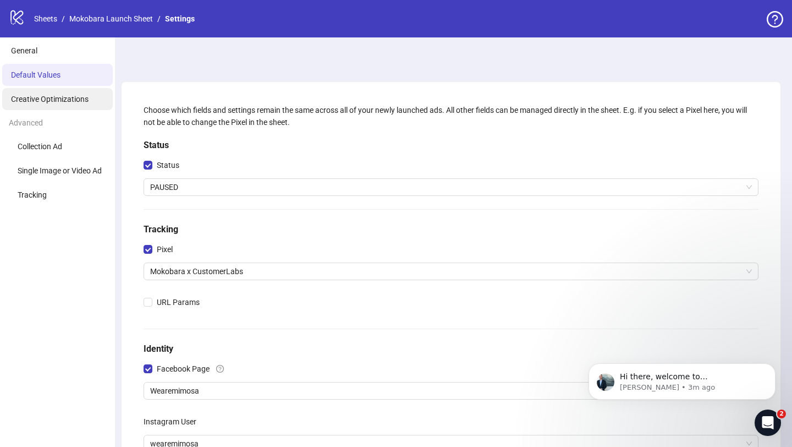
click at [53, 99] on span "Creative Optimizations" at bounding box center [50, 99] width 78 height 9
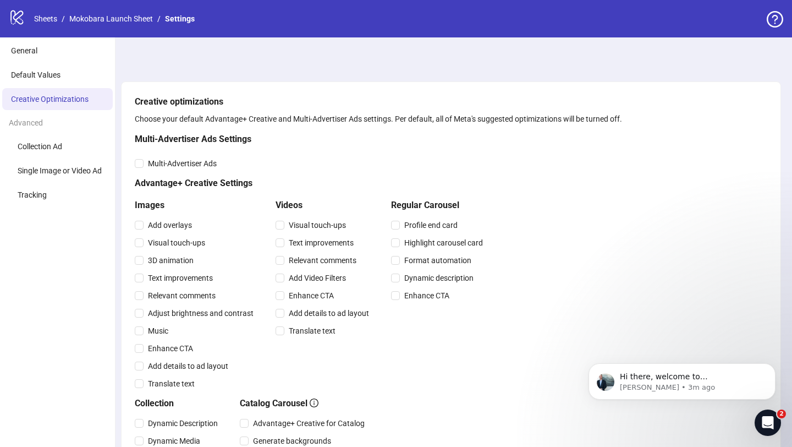
click at [54, 122] on div "Advanced" at bounding box center [57, 122] width 115 height 21
click at [35, 213] on ul "General Default Values Creative Optimizations Advanced Collection Ad Single Ima…" at bounding box center [58, 417] width 116 height 761
click at [45, 206] on ul "General Default Values Creative Optimizations Advanced Collection Ad Single Ima…" at bounding box center [58, 417] width 116 height 761
click at [63, 196] on li "Tracking" at bounding box center [57, 195] width 111 height 22
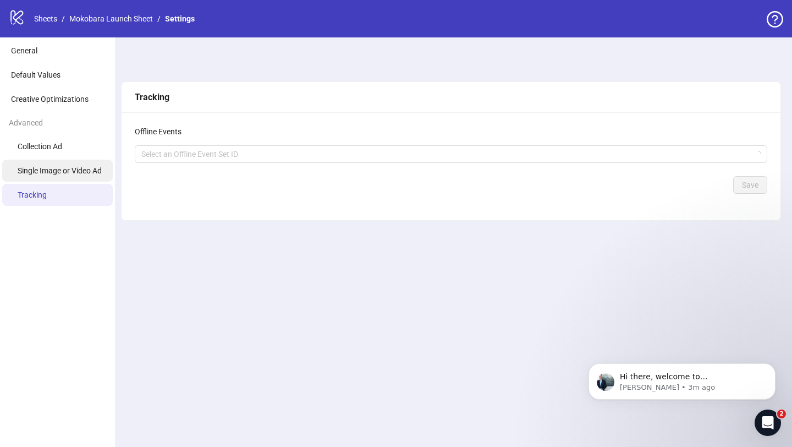
click at [58, 163] on li "Single Image or Video Ad" at bounding box center [57, 171] width 111 height 22
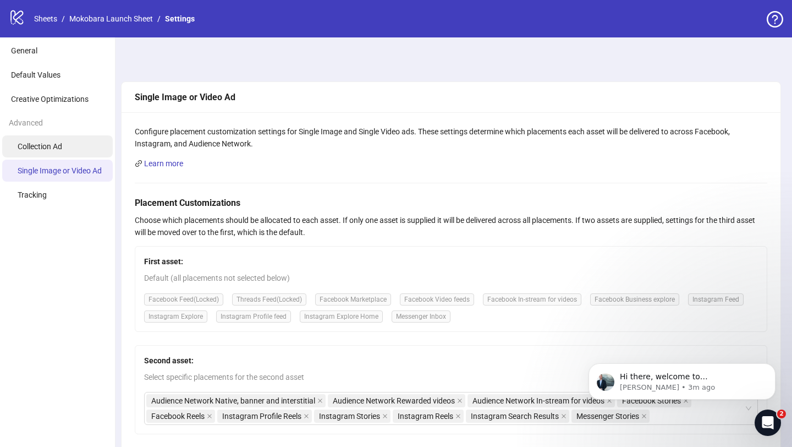
click at [54, 149] on span "Collection Ad" at bounding box center [40, 146] width 45 height 9
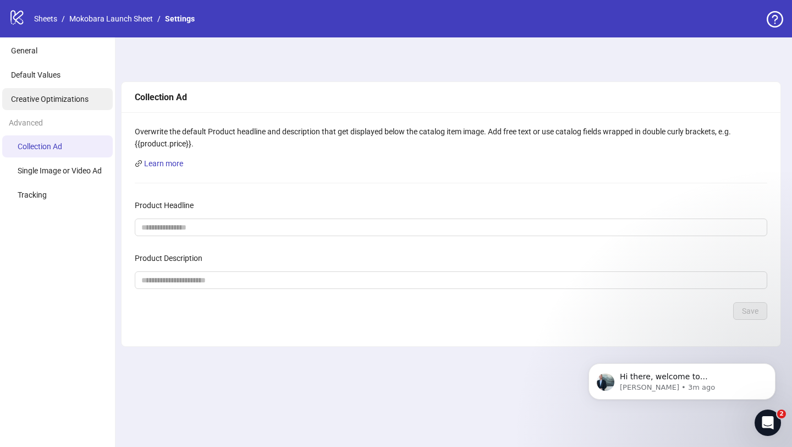
click at [54, 94] on li "Creative Optimizations" at bounding box center [57, 99] width 111 height 22
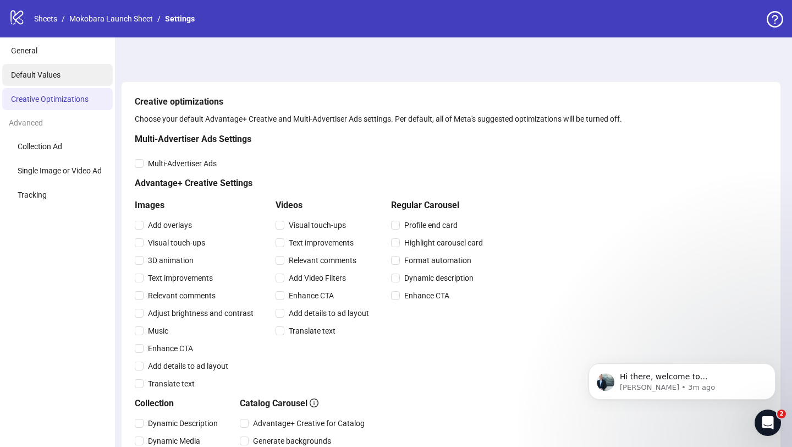
click at [48, 83] on li "Default Values" at bounding box center [57, 75] width 111 height 22
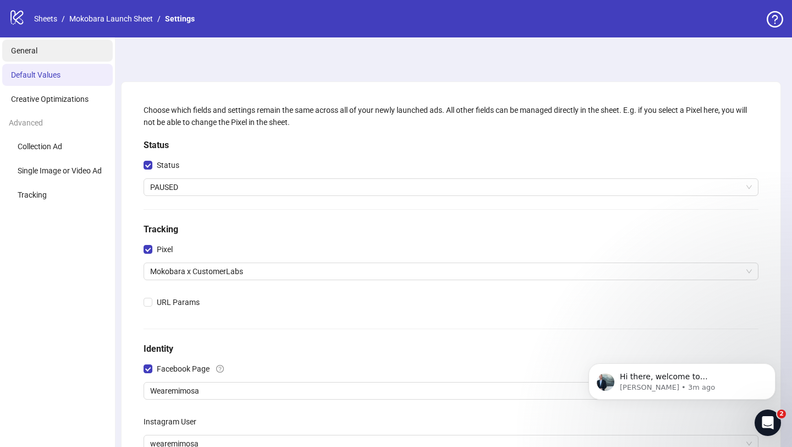
click at [52, 42] on li "General" at bounding box center [57, 51] width 111 height 22
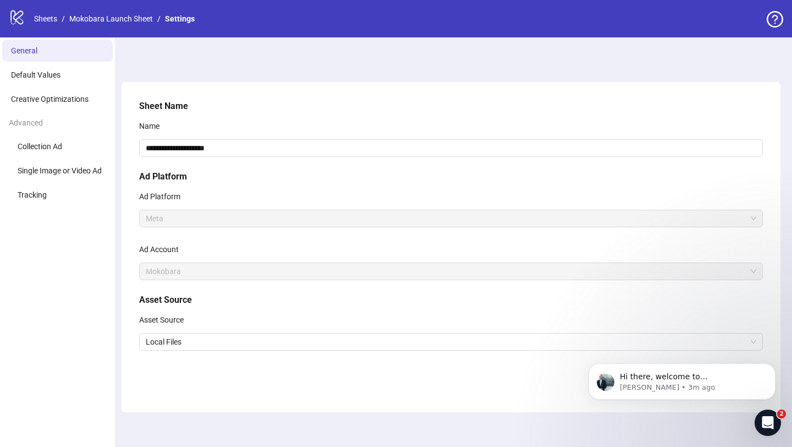
scroll to position [10, 0]
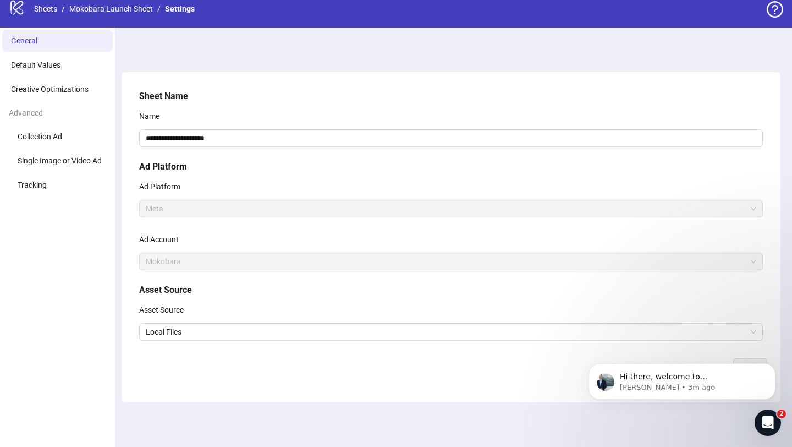
click at [24, 9] on icon "logo/logo-mobile" at bounding box center [17, 7] width 17 height 17
click at [45, 9] on link "Sheets" at bounding box center [46, 9] width 28 height 12
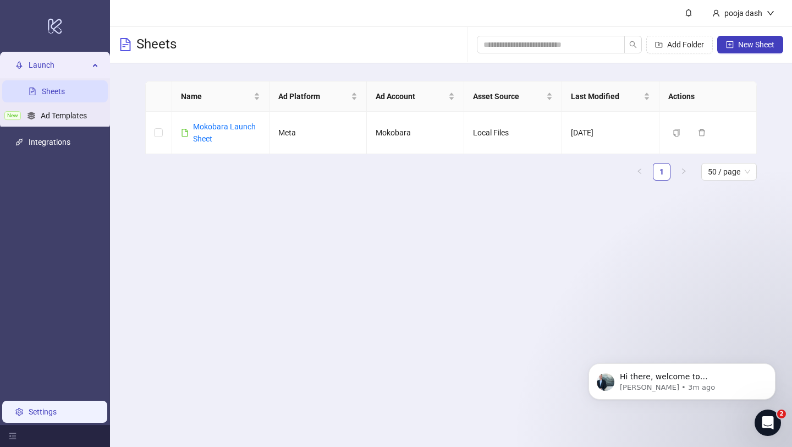
click at [29, 416] on link "Settings" at bounding box center [43, 411] width 28 height 9
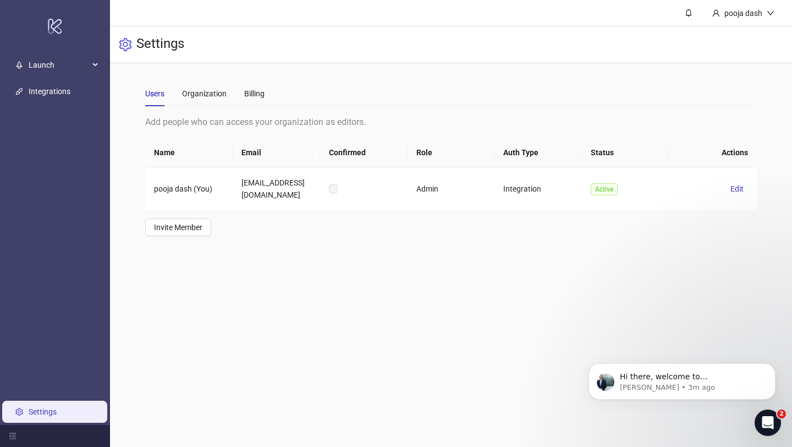
click at [174, 101] on div "Users Organization Billing" at bounding box center [204, 93] width 119 height 25
click at [205, 101] on div "Organization" at bounding box center [204, 93] width 45 height 25
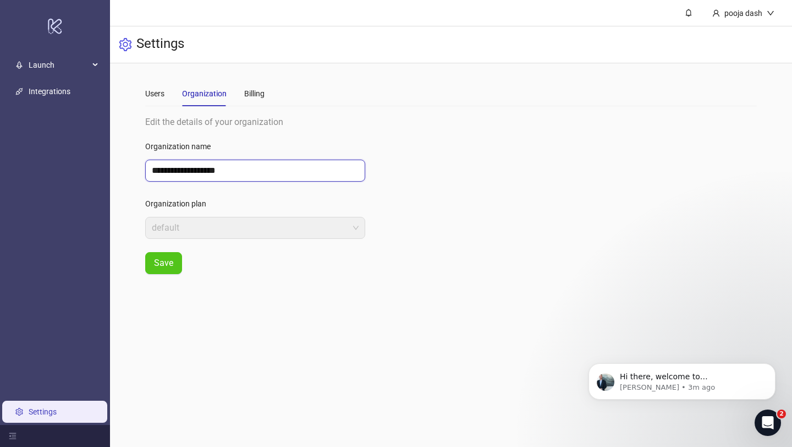
click at [260, 168] on input "**********" at bounding box center [255, 171] width 220 height 22
click at [255, 98] on div "Billing" at bounding box center [254, 93] width 20 height 12
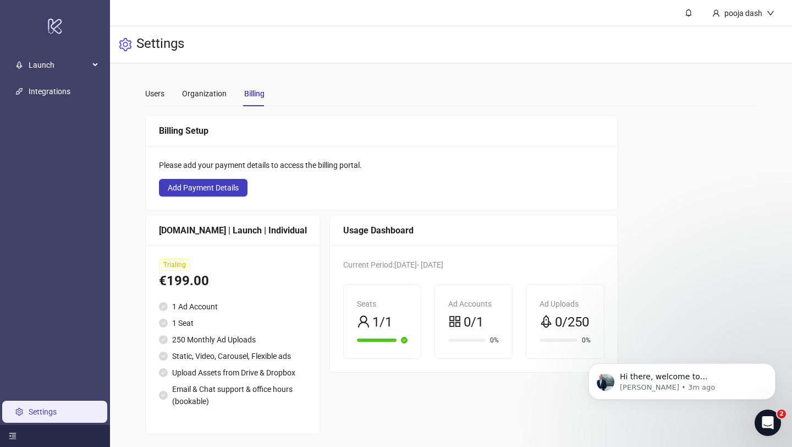
click at [19, 435] on div at bounding box center [55, 436] width 110 height 22
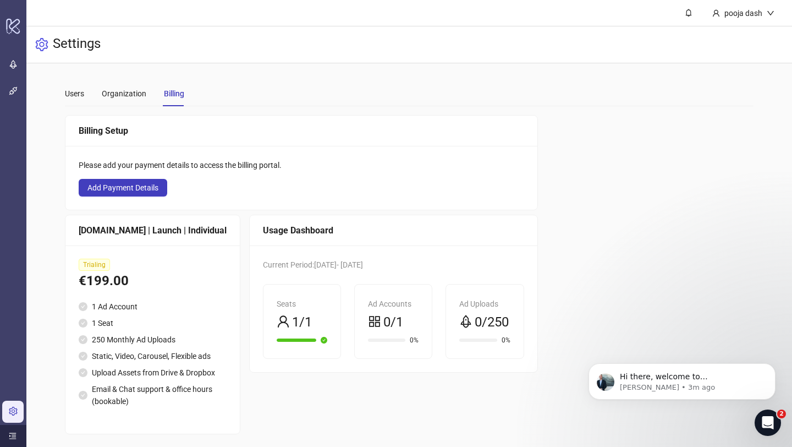
click at [19, 435] on div at bounding box center [13, 436] width 26 height 22
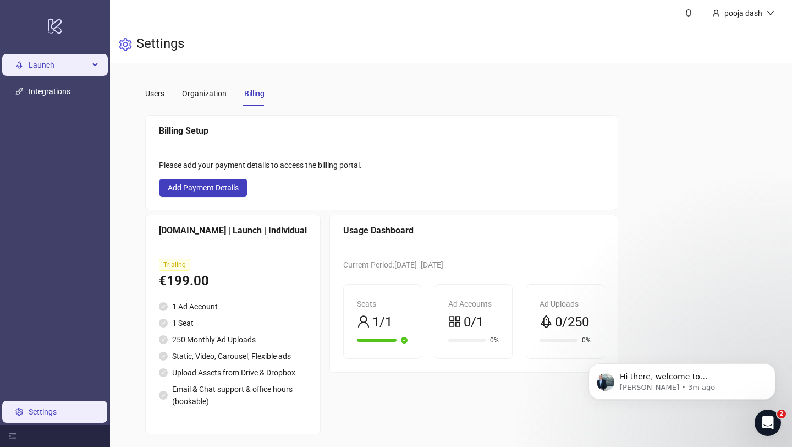
click at [91, 63] on div "Launch" at bounding box center [55, 65] width 106 height 22
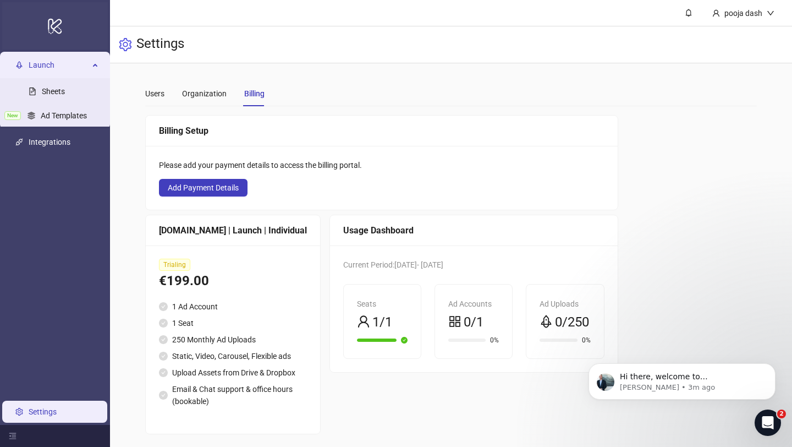
click at [54, 26] on icon "logo/logo-mobile" at bounding box center [54, 26] width 15 height 26
